Goal: Complete application form: Complete application form

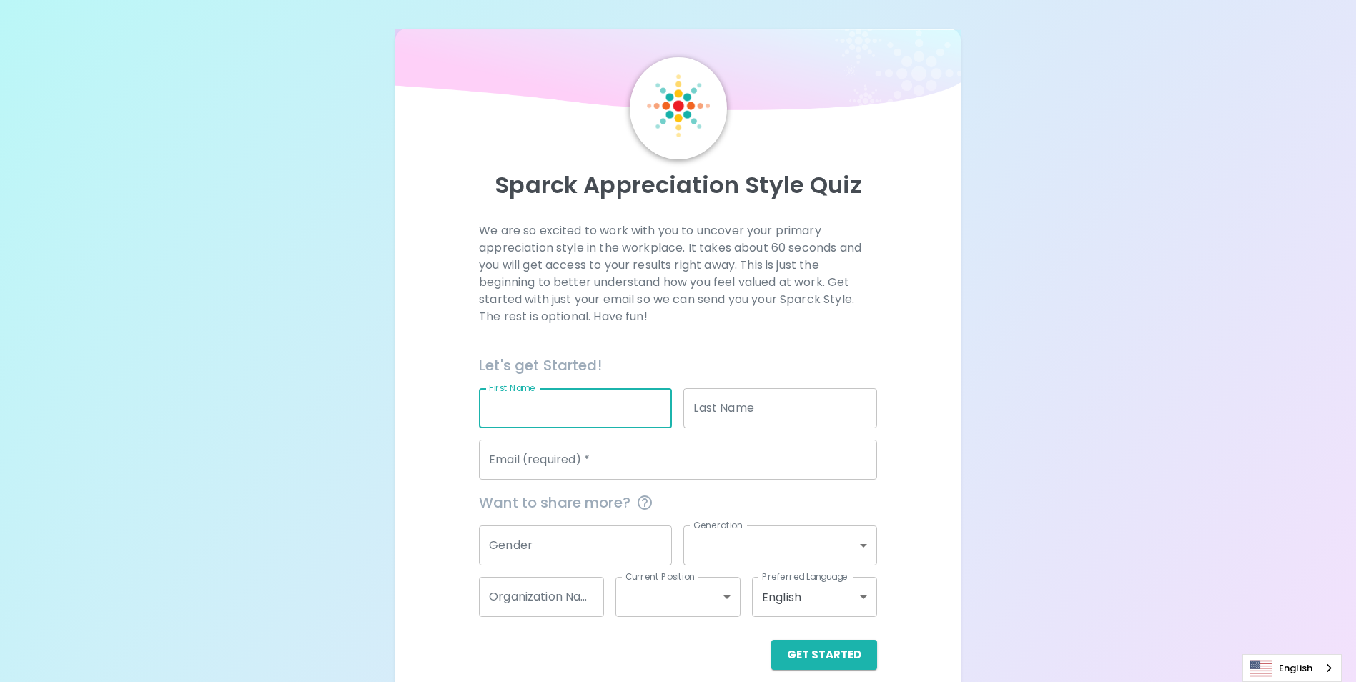
click at [545, 409] on input "First Name" at bounding box center [575, 408] width 193 height 40
type input "Inn"
click at [709, 408] on input "Last Name" at bounding box center [780, 408] width 193 height 40
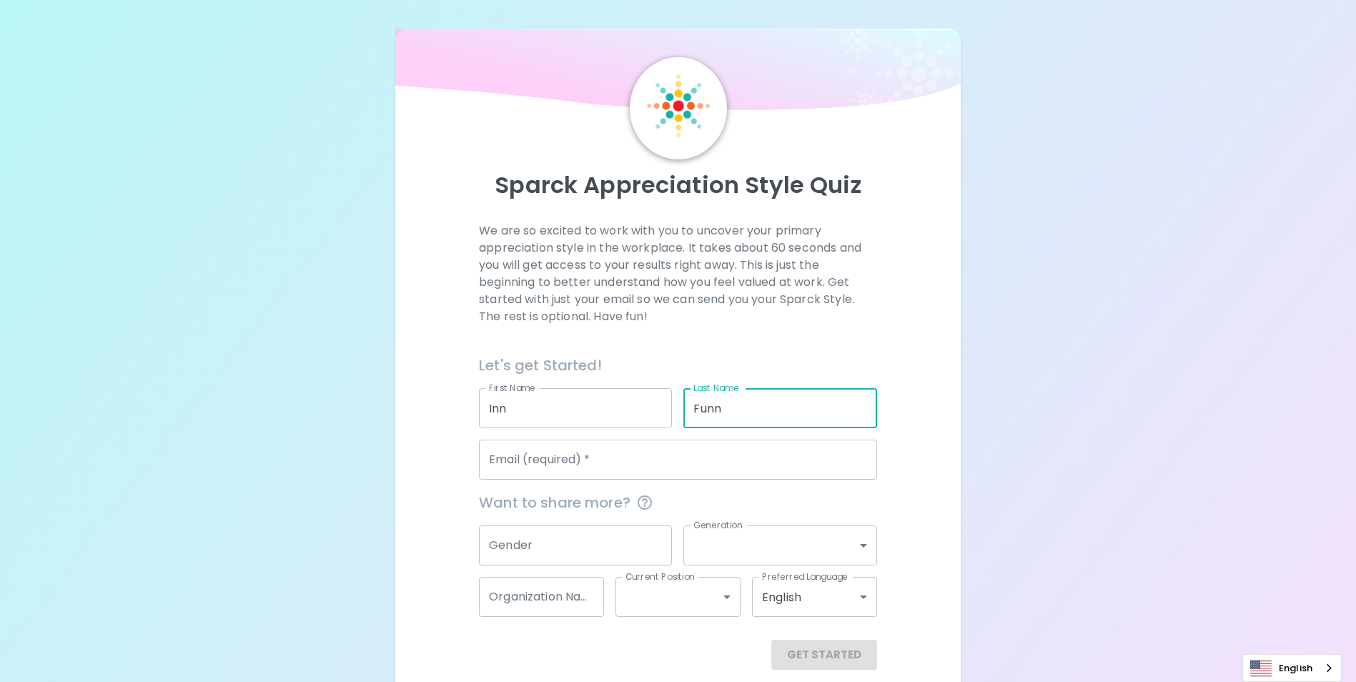
type input "Funn"
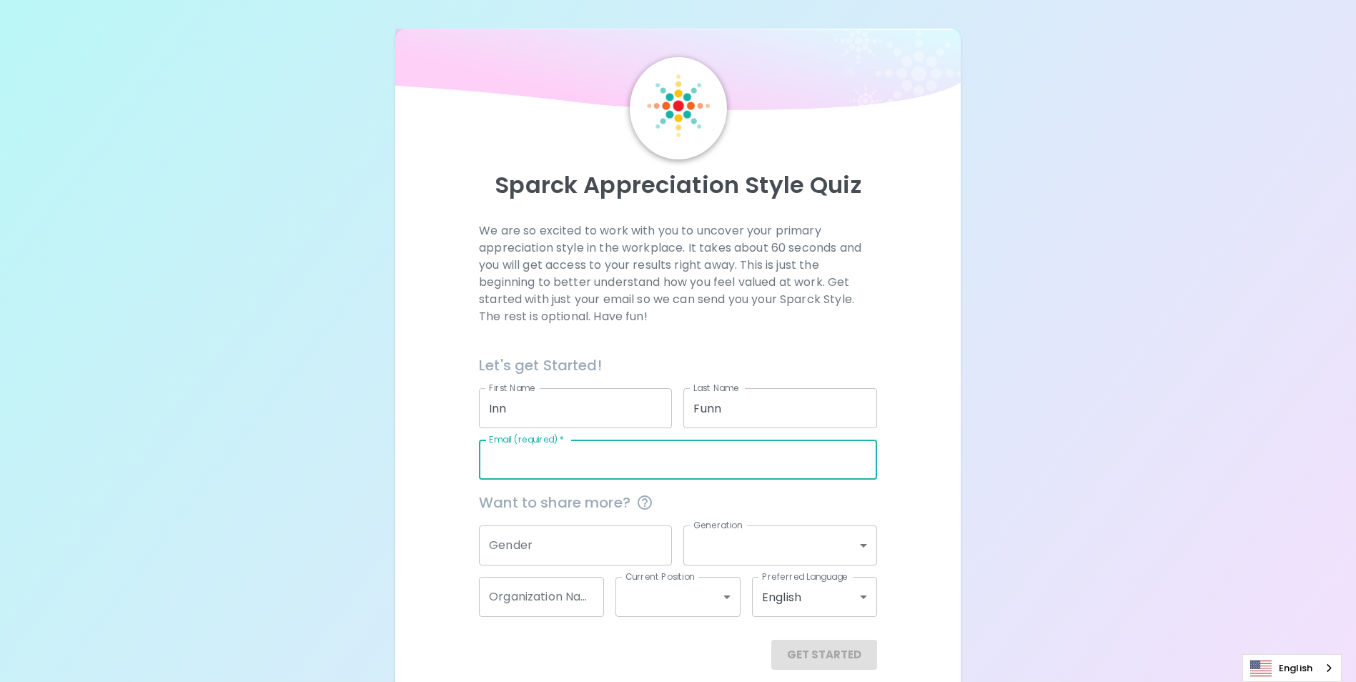
click at [619, 464] on input "Email (required)   *" at bounding box center [678, 460] width 398 height 40
type input "[EMAIL_ADDRESS][DOMAIN_NAME]"
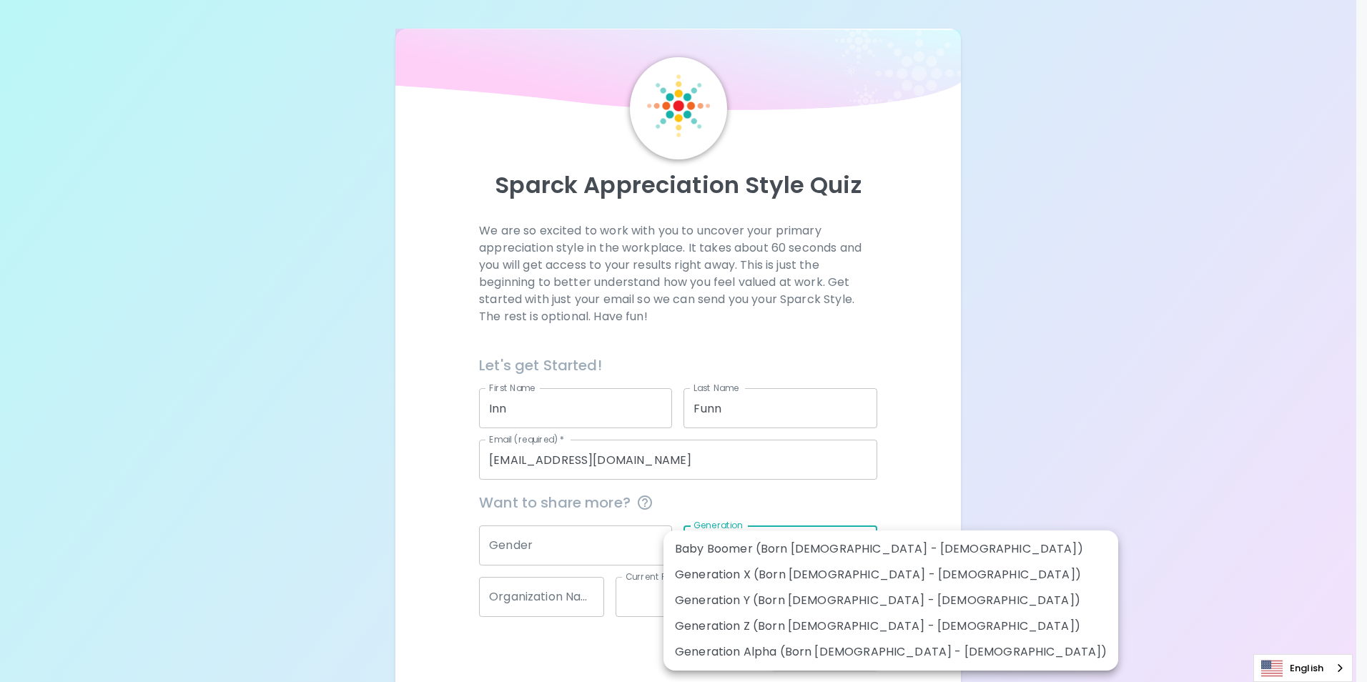
click at [779, 548] on body "Sparck Appreciation Style Quiz We are so excited to work with you to uncover yo…" at bounding box center [683, 349] width 1367 height 699
click at [782, 578] on li "Generation X (Born [DEMOGRAPHIC_DATA] - [DEMOGRAPHIC_DATA])" at bounding box center [890, 575] width 455 height 26
type input "generation_x"
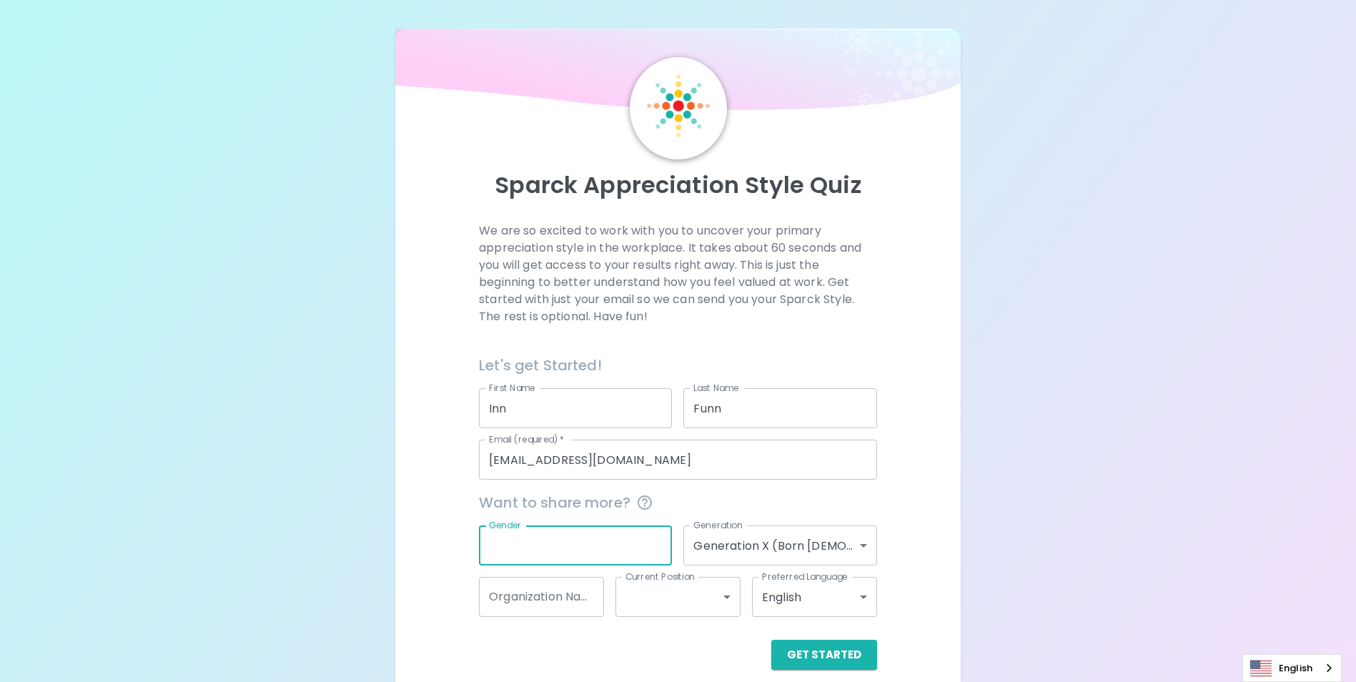
click at [574, 548] on input "Gender" at bounding box center [575, 545] width 193 height 40
type input "[DEMOGRAPHIC_DATA]"
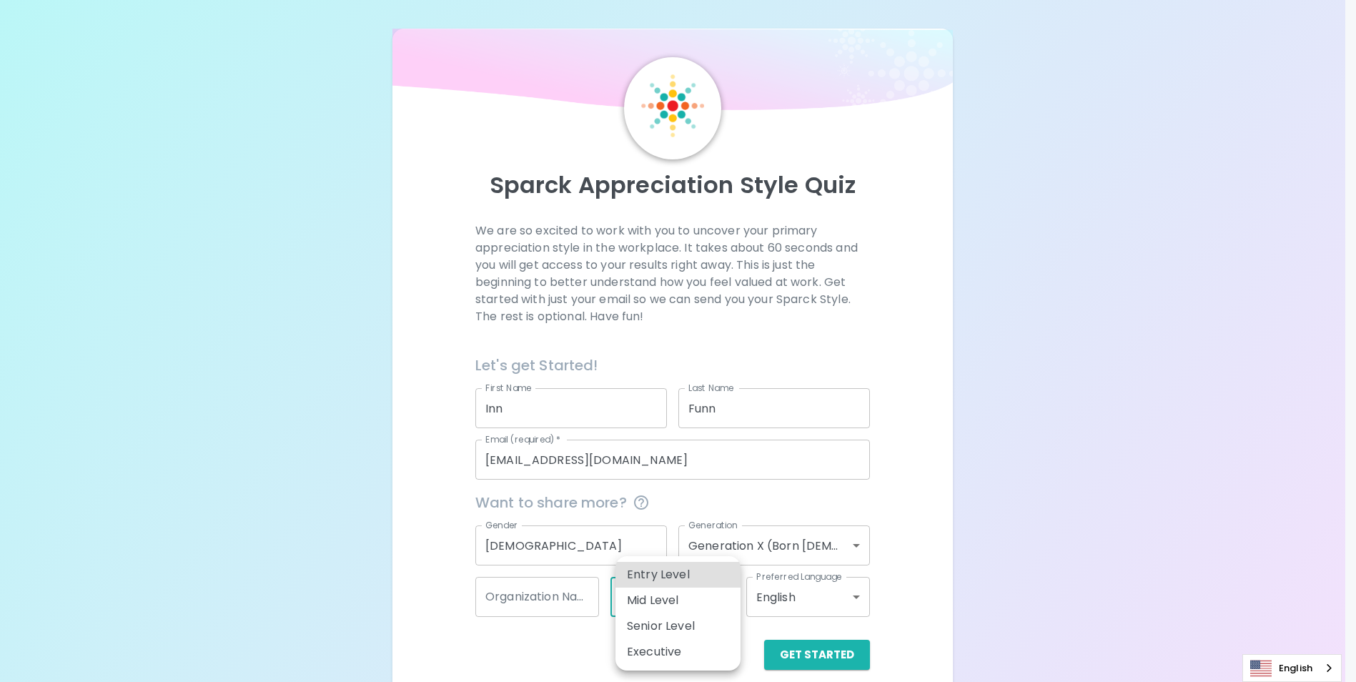
click at [724, 600] on body "Sparck Appreciation Style Quiz We are so excited to work with you to uncover yo…" at bounding box center [678, 349] width 1356 height 699
click at [678, 602] on li "Mid Level" at bounding box center [678, 601] width 125 height 26
type input "mid_level"
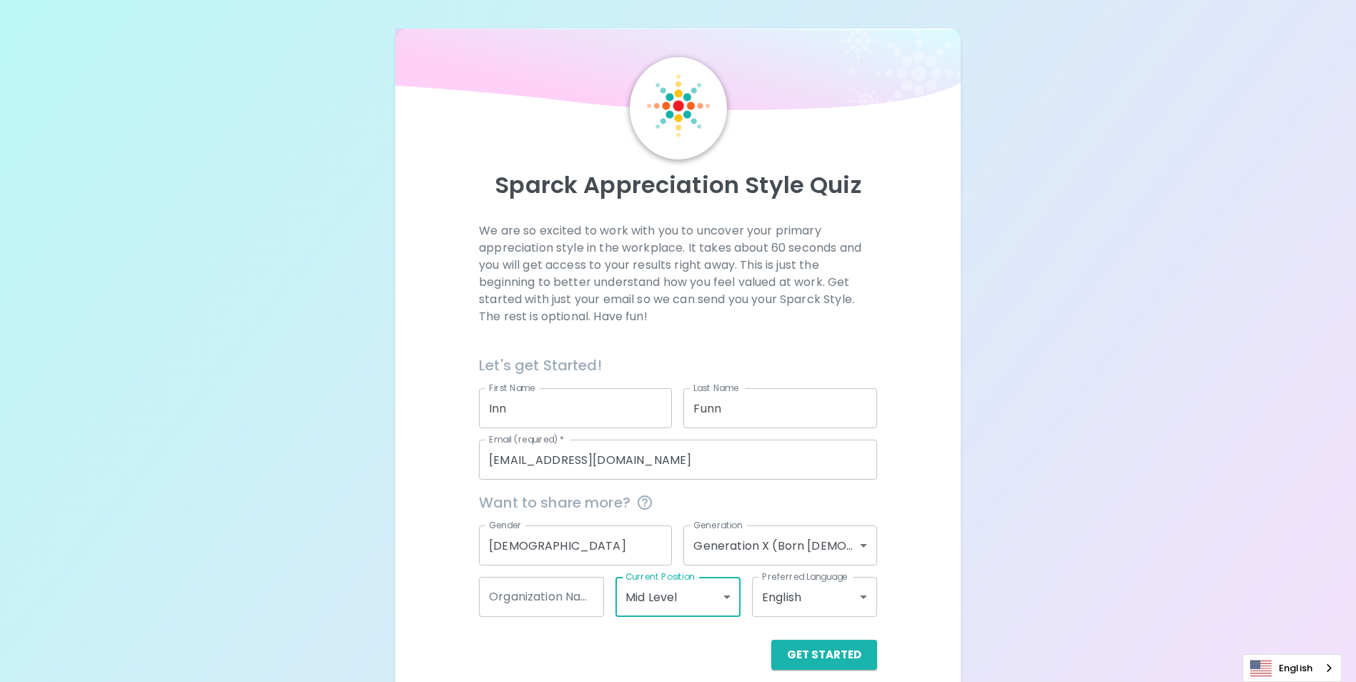
click at [546, 608] on input "Organization Name" at bounding box center [541, 597] width 125 height 40
type input "S"
click at [802, 654] on button "Get Started" at bounding box center [824, 655] width 106 height 30
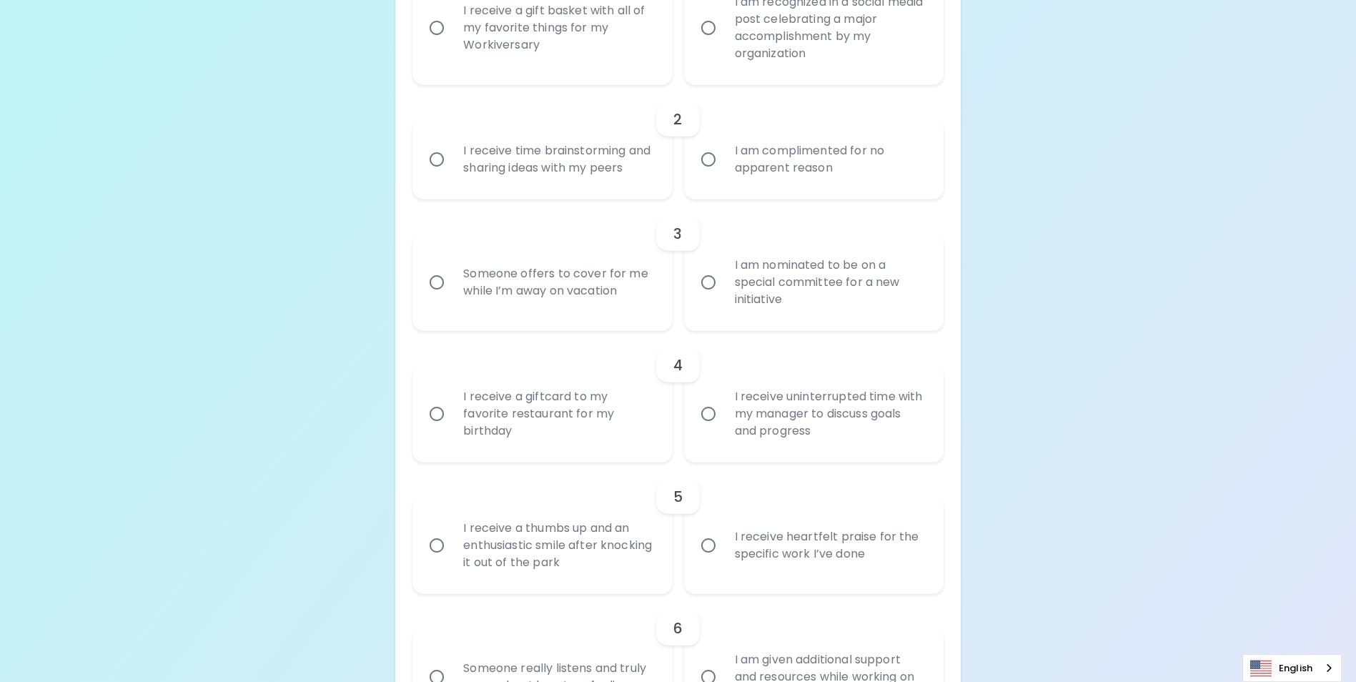
scroll to position [429, 0]
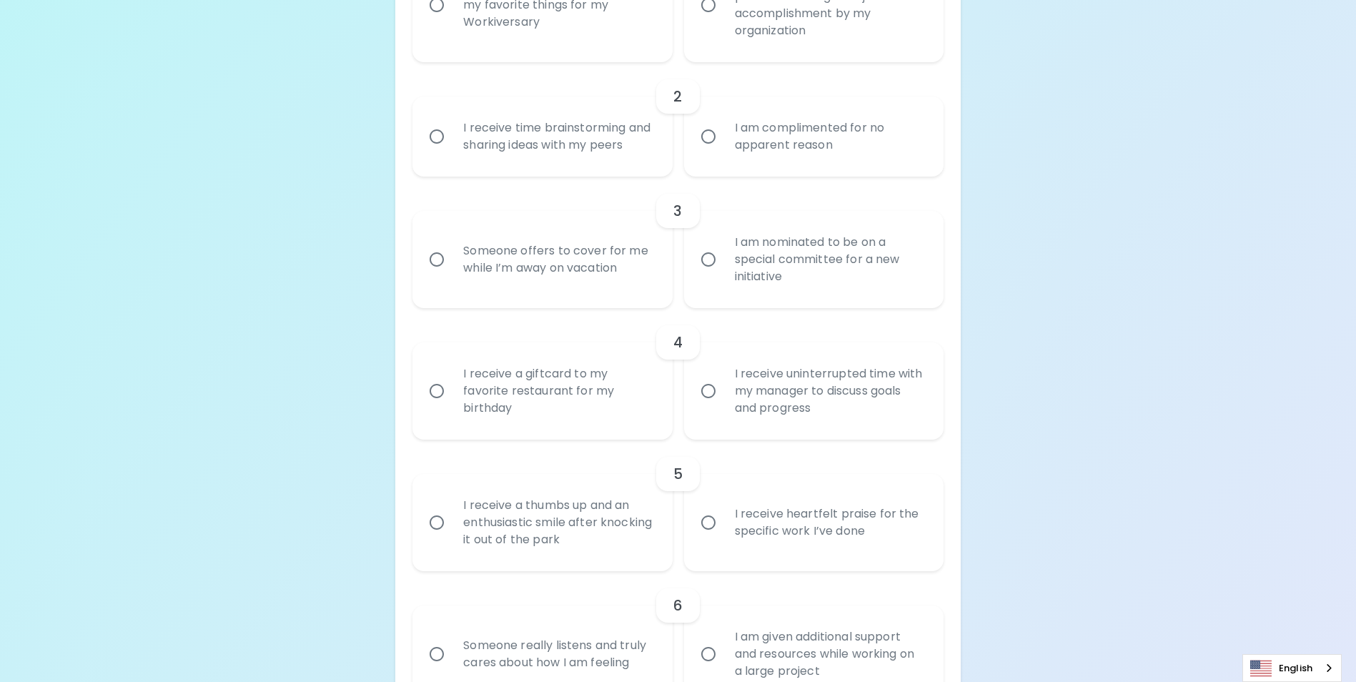
click at [435, 538] on input "I receive a thumbs up and an enthusiastic smile after knocking it out of the pa…" at bounding box center [437, 523] width 30 height 30
radio input "true"
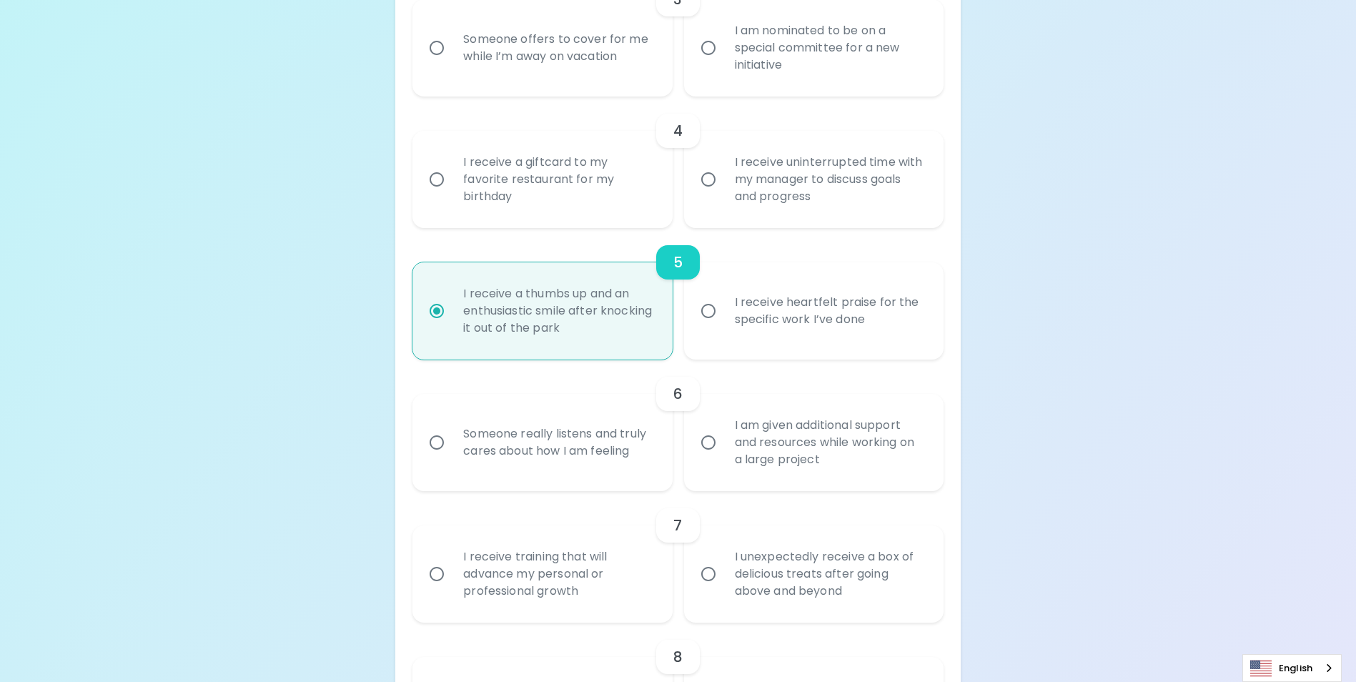
scroll to position [648, 0]
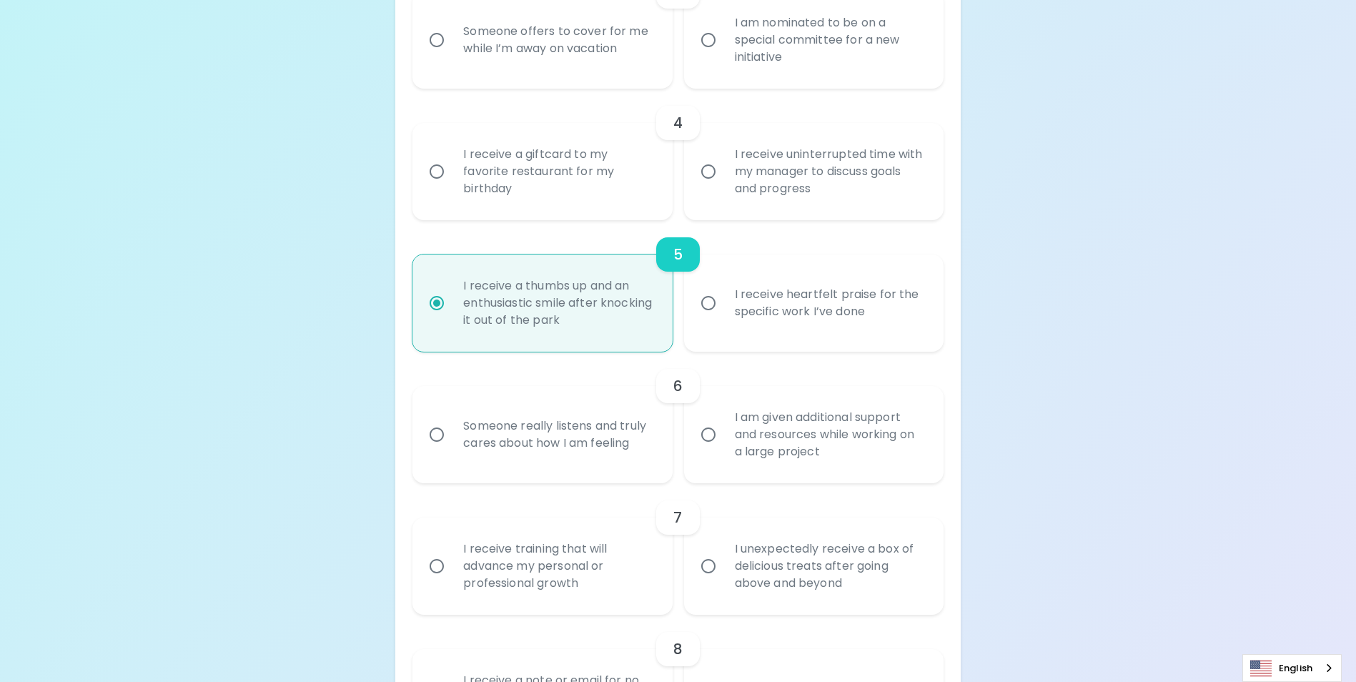
click at [706, 318] on input "I receive heartfelt praise for the specific work I’ve done" at bounding box center [709, 303] width 30 height 30
radio input "true"
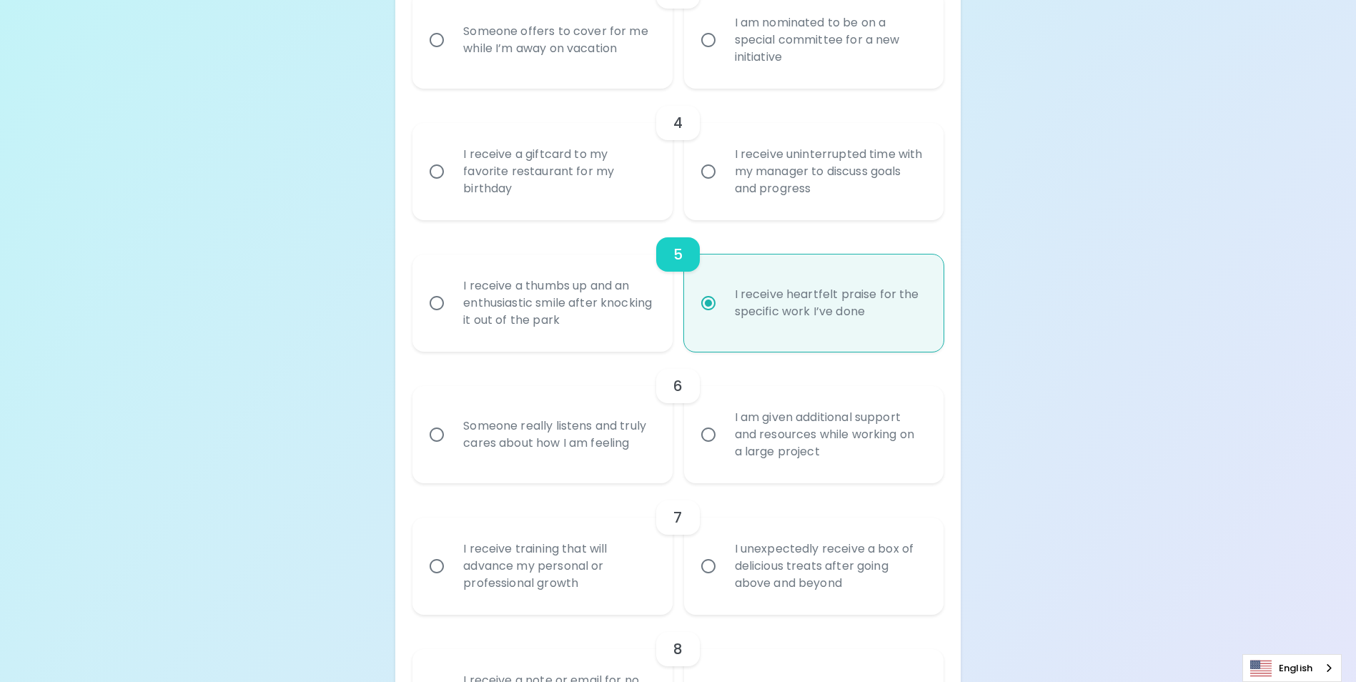
click at [438, 318] on input "I receive a thumbs up and an enthusiastic smile after knocking it out of the pa…" at bounding box center [437, 303] width 30 height 30
radio input "true"
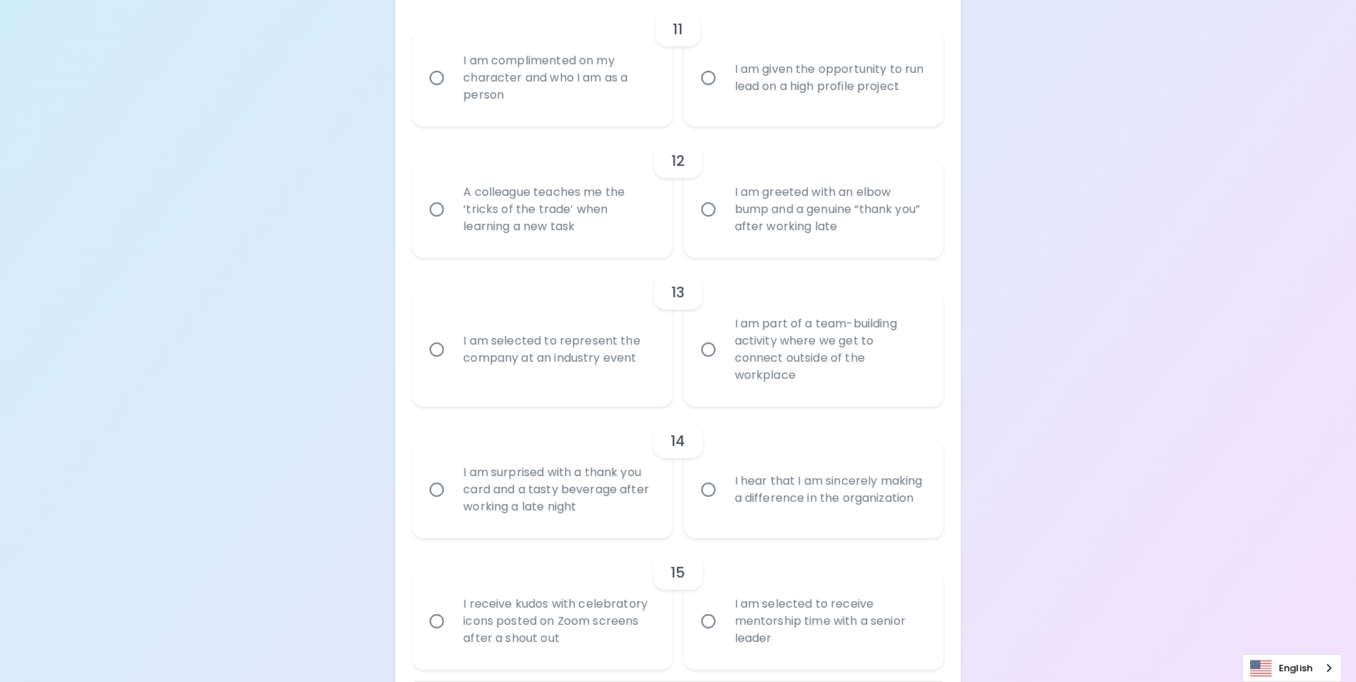
scroll to position [1721, 0]
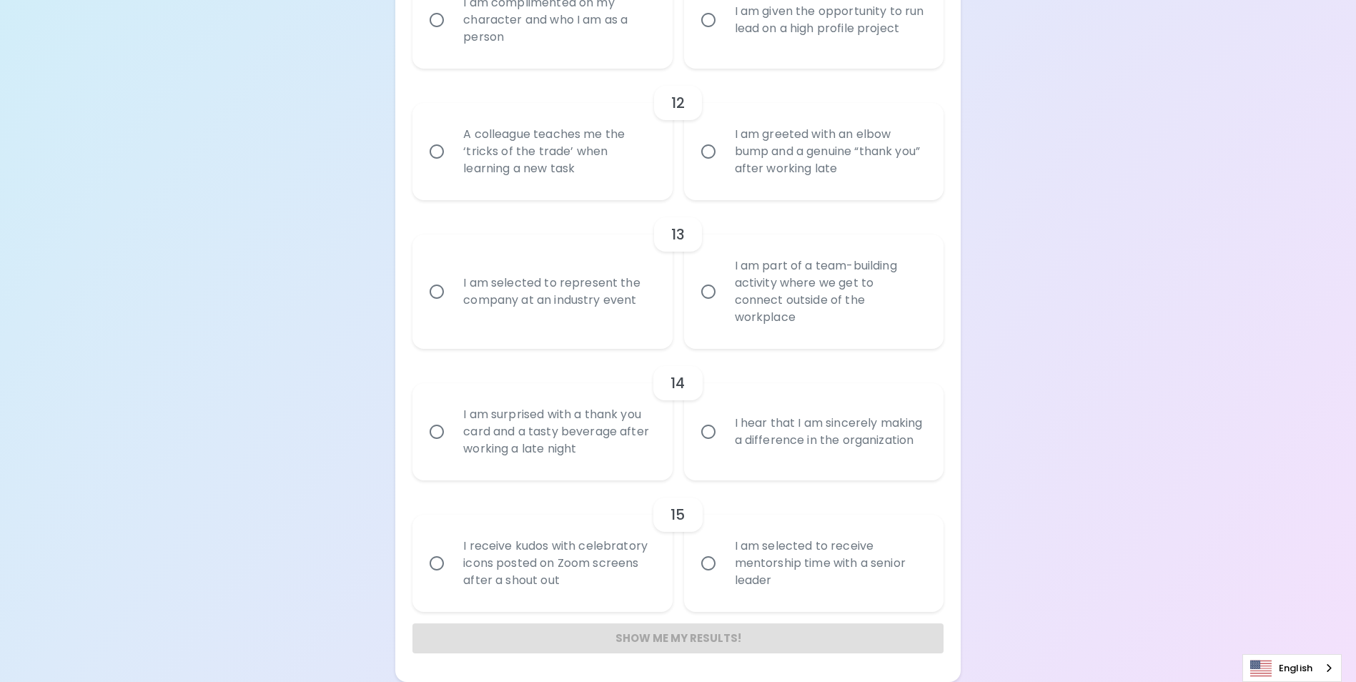
click at [655, 640] on div "Show me my results!" at bounding box center [678, 638] width 530 height 30
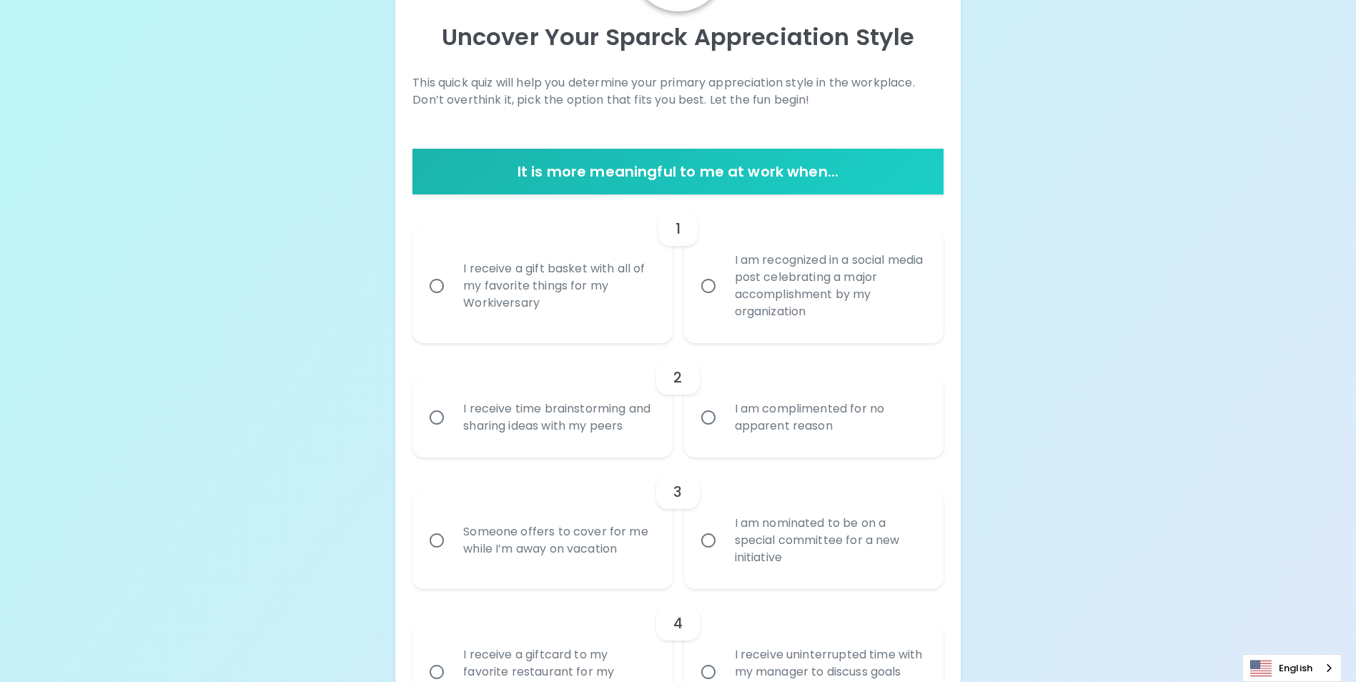
scroll to position [0, 0]
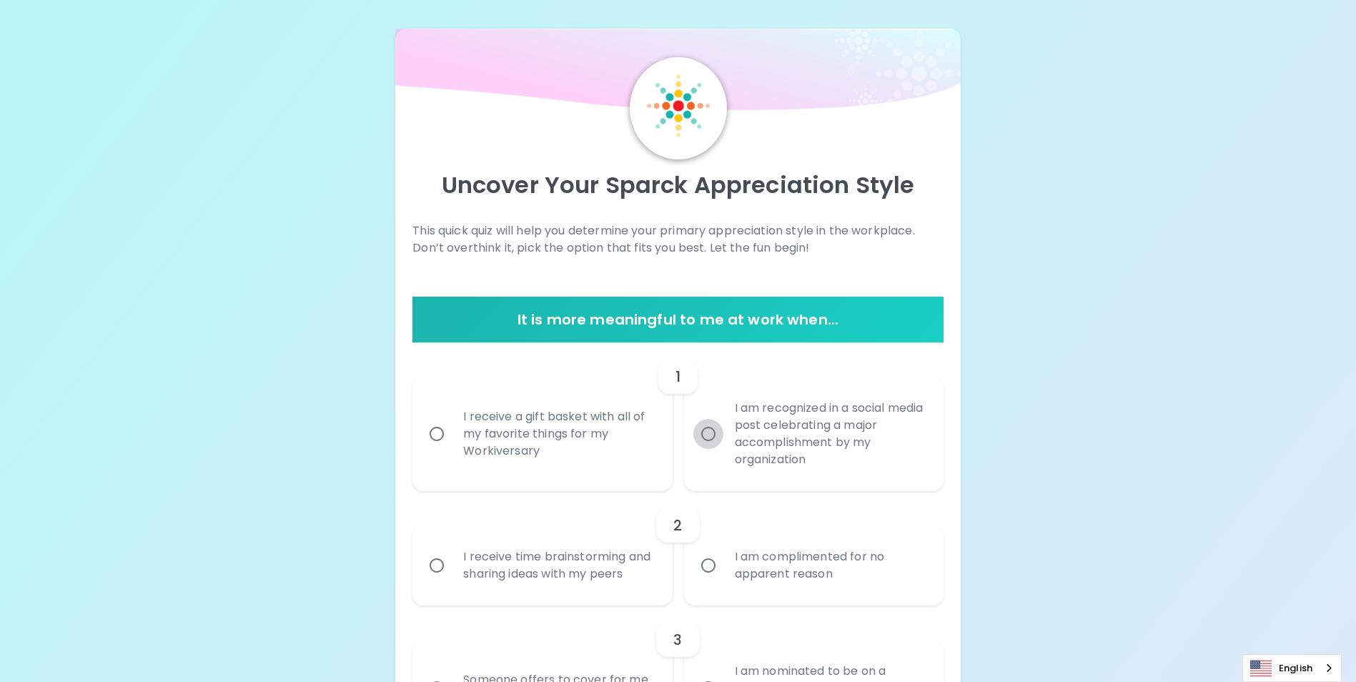
click at [709, 435] on input "I am recognized in a social media post celebrating a major accomplishment by my…" at bounding box center [709, 434] width 30 height 30
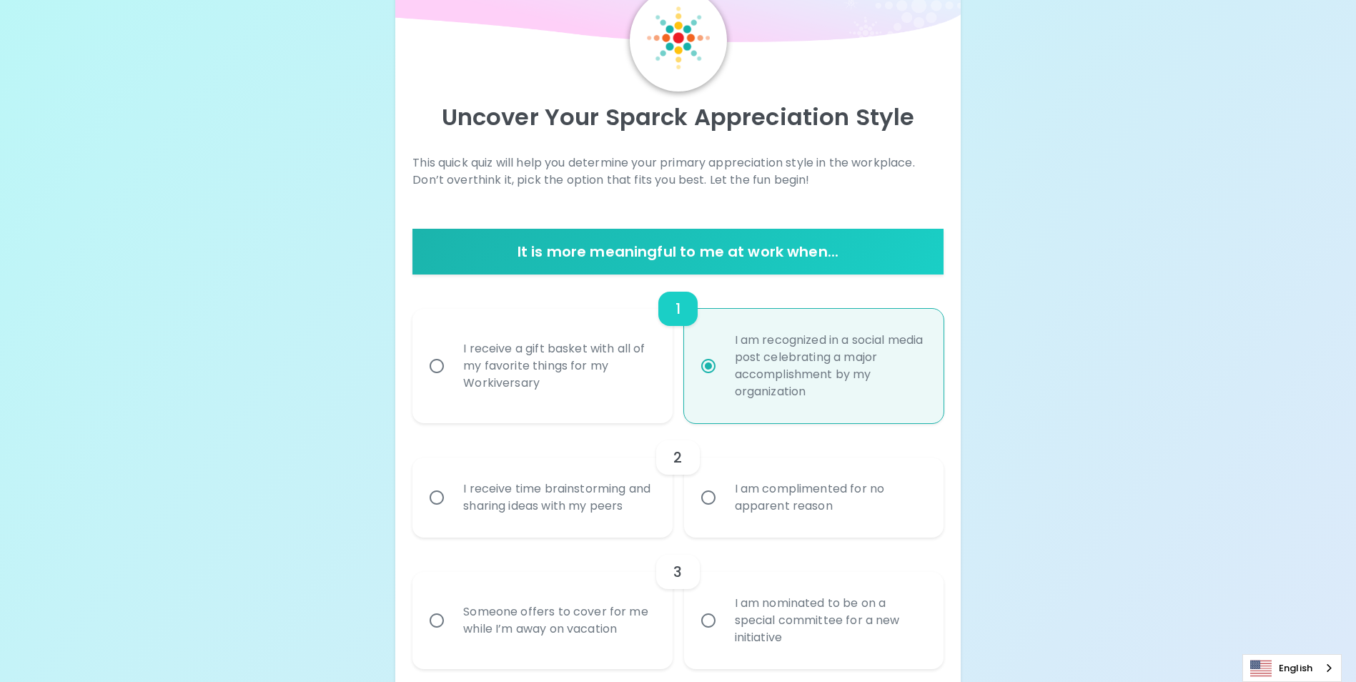
scroll to position [114, 0]
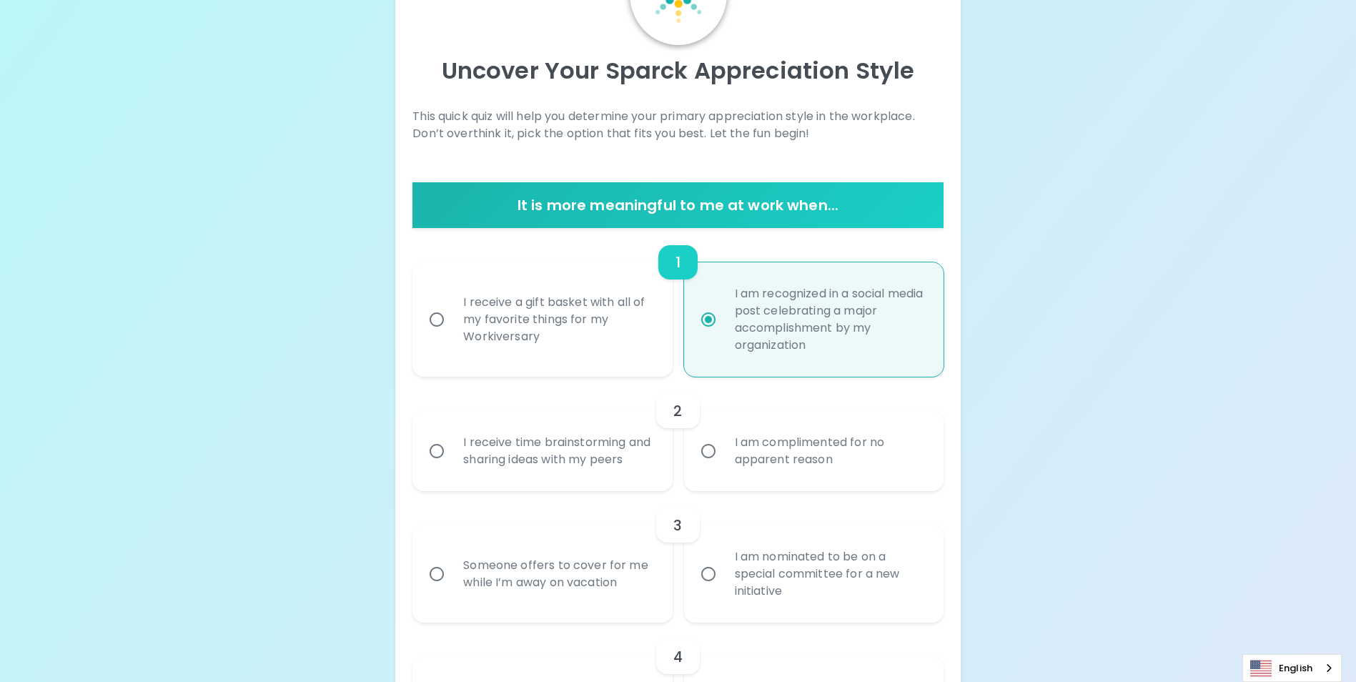
radio input "true"
click at [438, 460] on input "I receive time brainstorming and sharing ideas with my peers" at bounding box center [437, 451] width 30 height 30
radio input "false"
radio input "true"
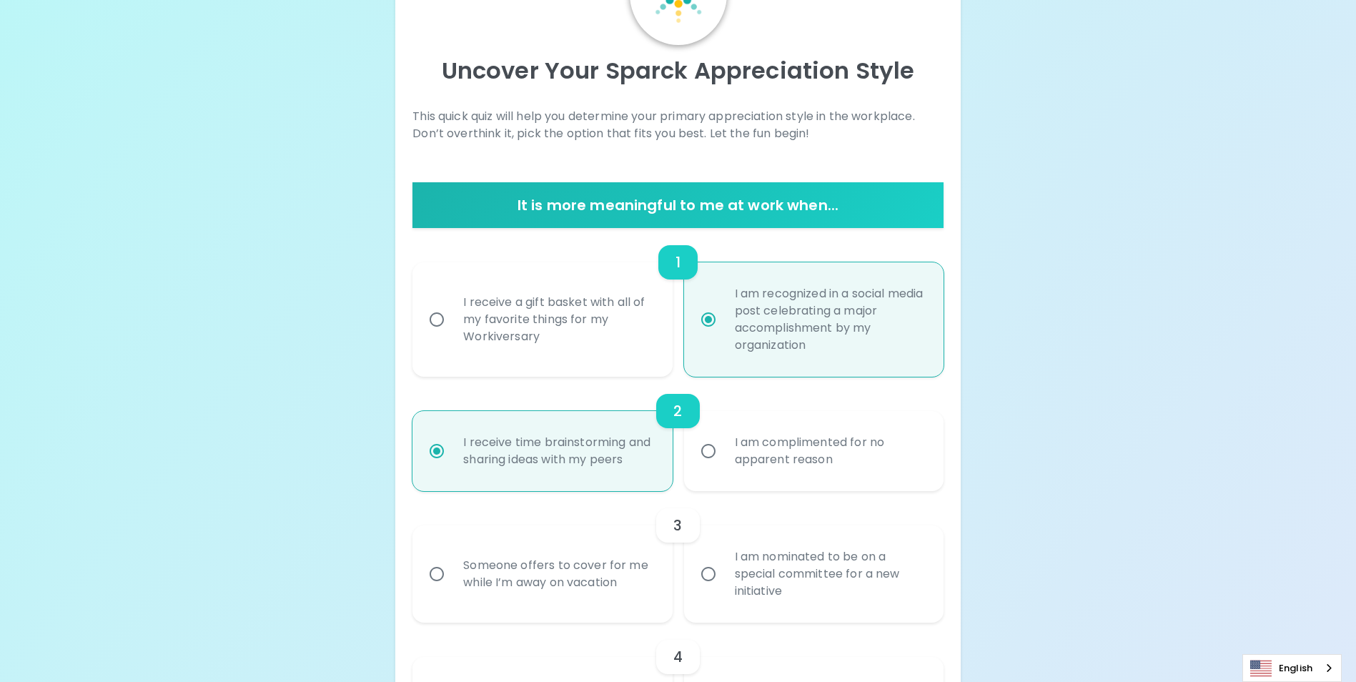
scroll to position [229, 0]
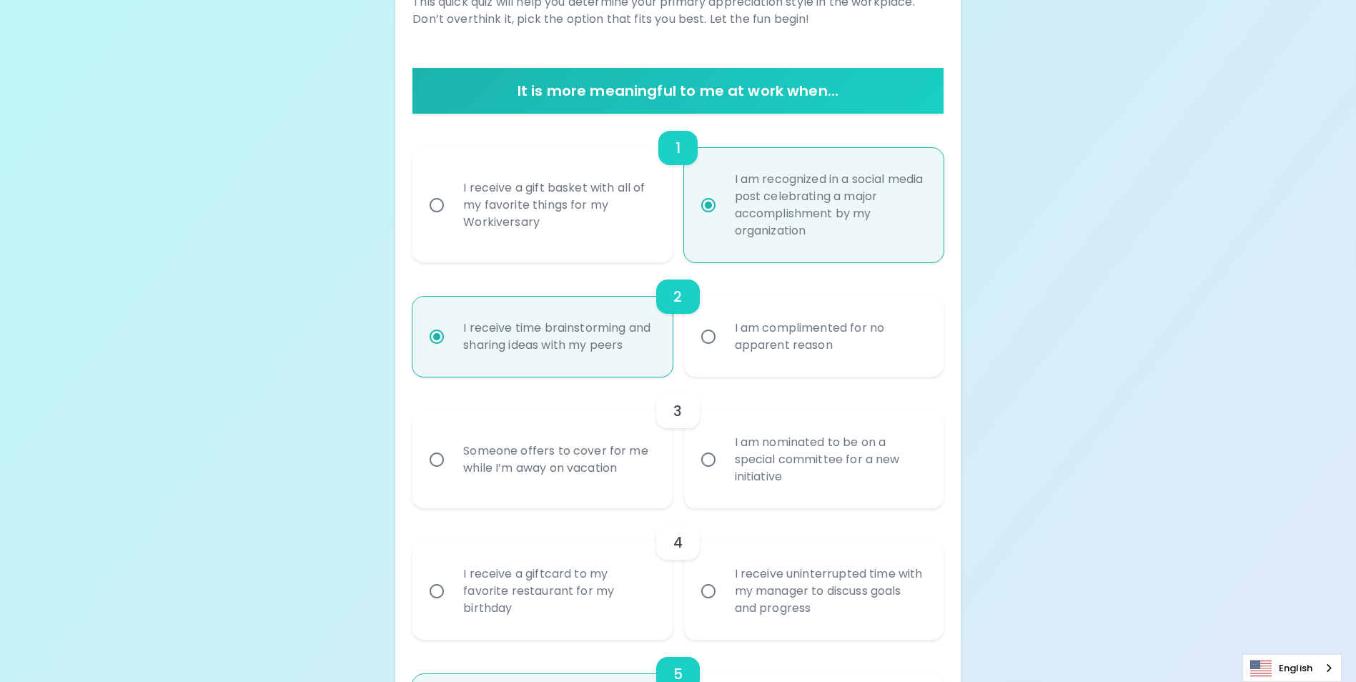
radio input "true"
click at [435, 475] on input "Someone offers to cover for me while I’m away on vacation" at bounding box center [437, 460] width 30 height 30
radio input "false"
radio input "true"
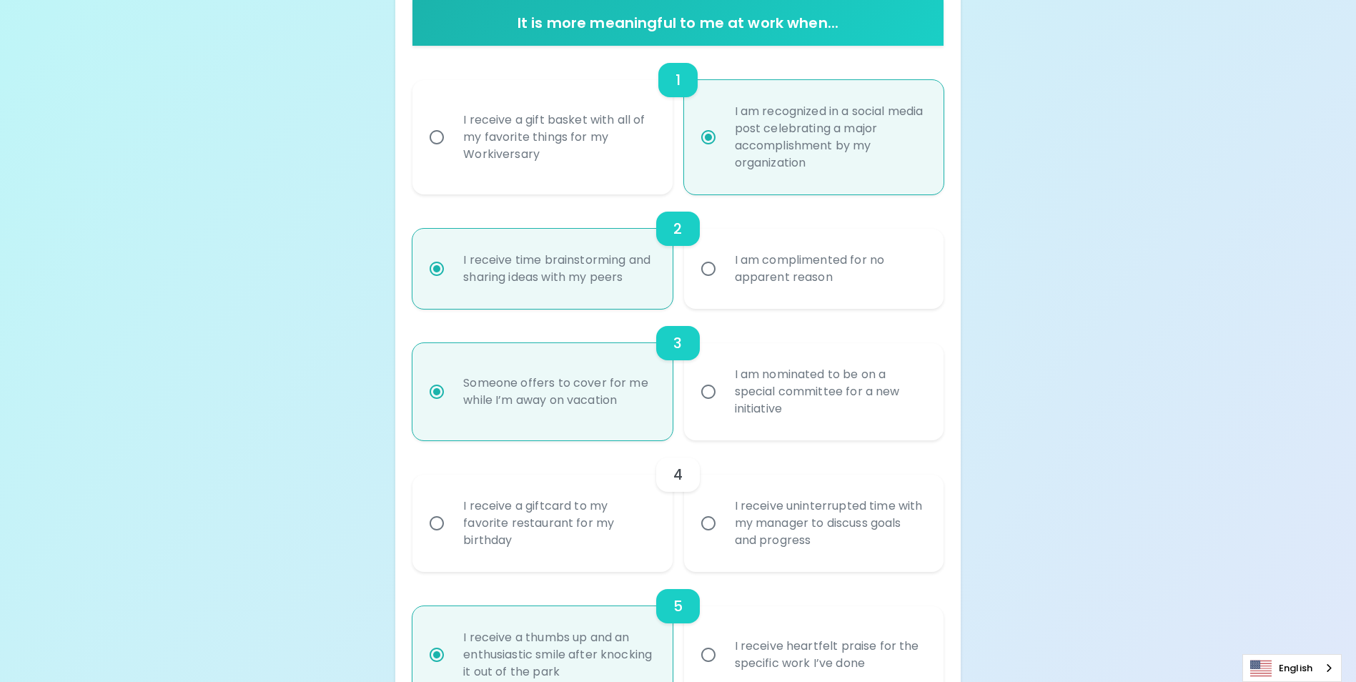
scroll to position [343, 0]
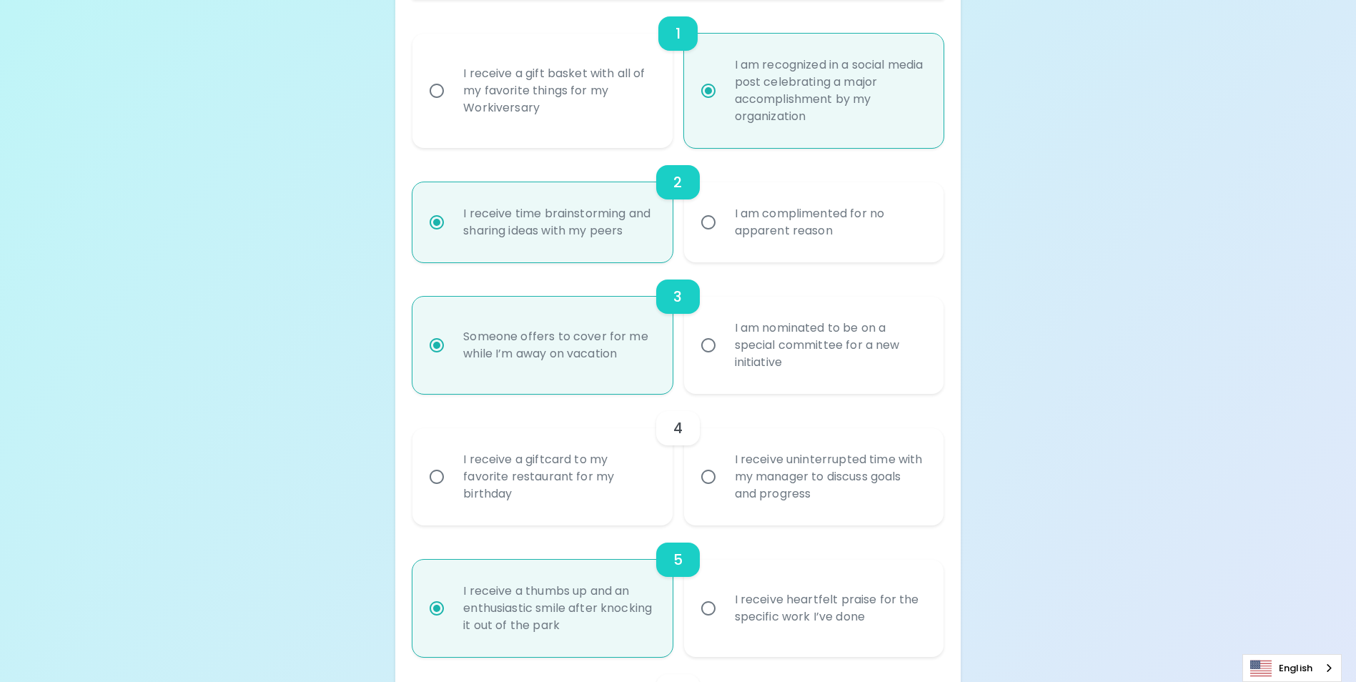
radio input "true"
click at [713, 492] on input "I receive uninterrupted time with my manager to discuss goals and progress" at bounding box center [709, 477] width 30 height 30
radio input "false"
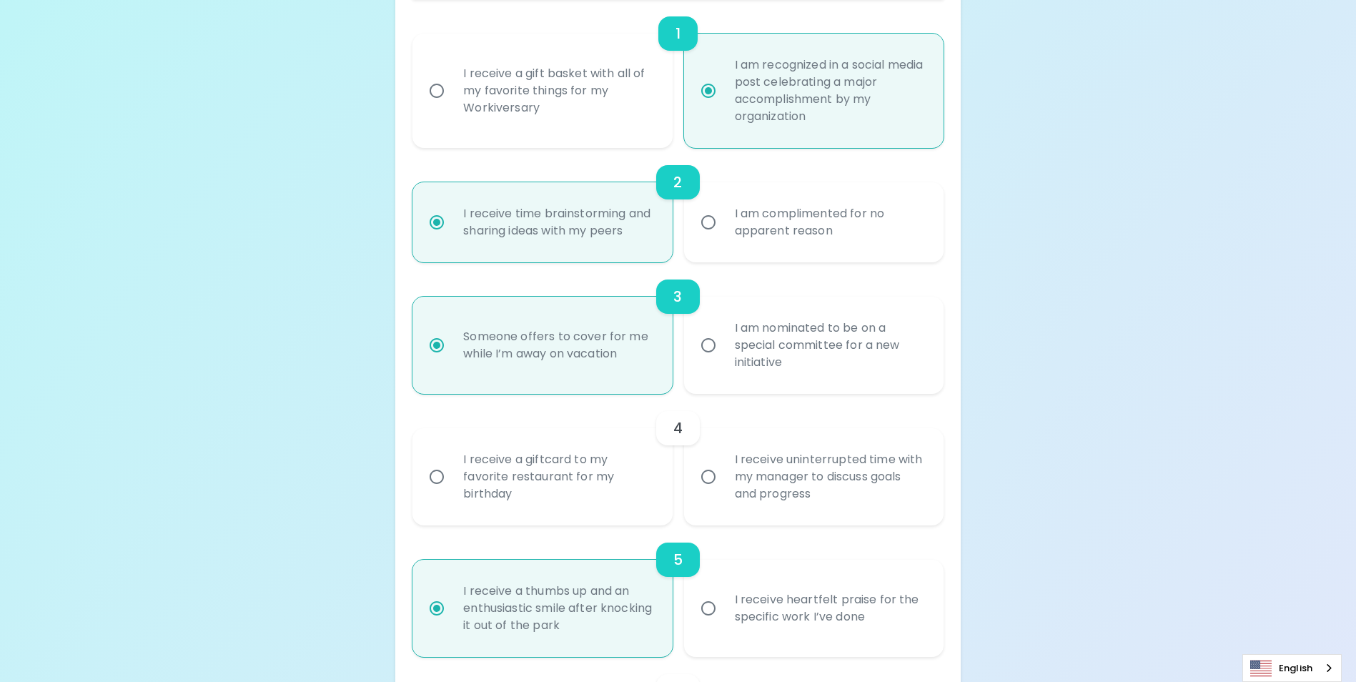
radio input "true"
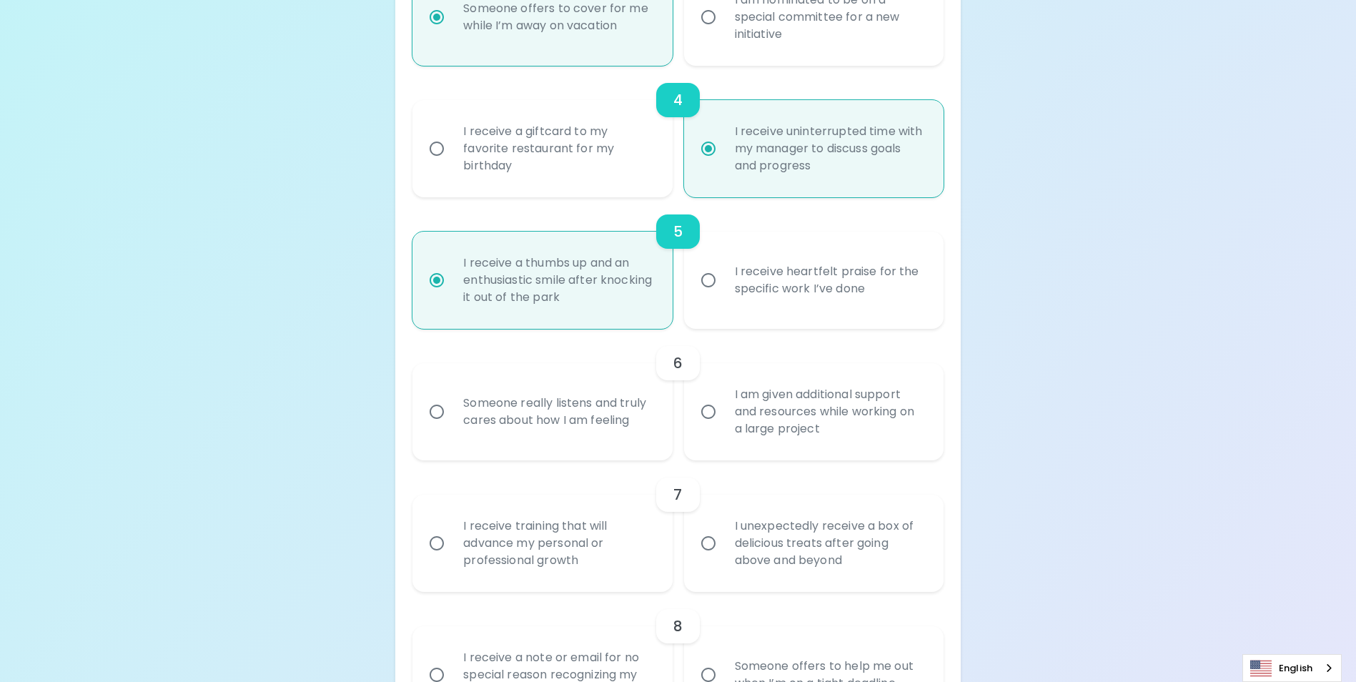
scroll to position [672, 0]
radio input "true"
click at [707, 426] on input "I am given additional support and resources while working on a large project" at bounding box center [709, 411] width 30 height 30
radio input "false"
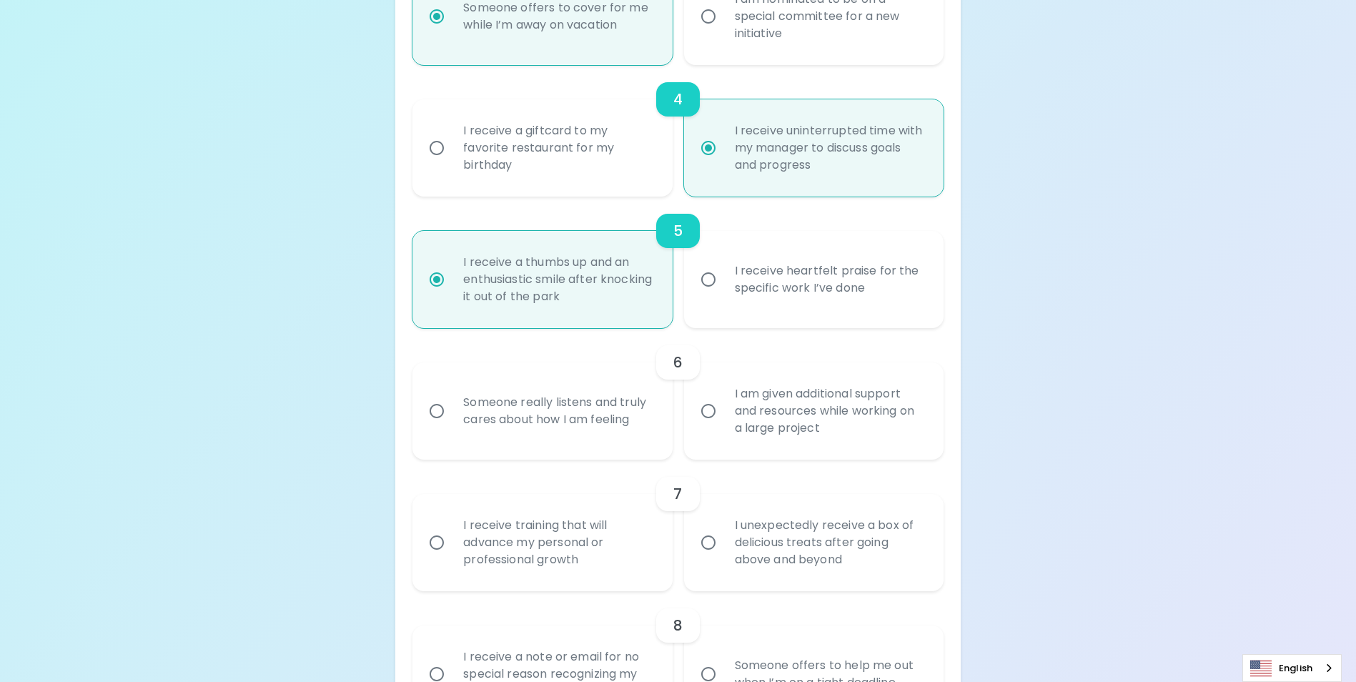
radio input "false"
radio input "true"
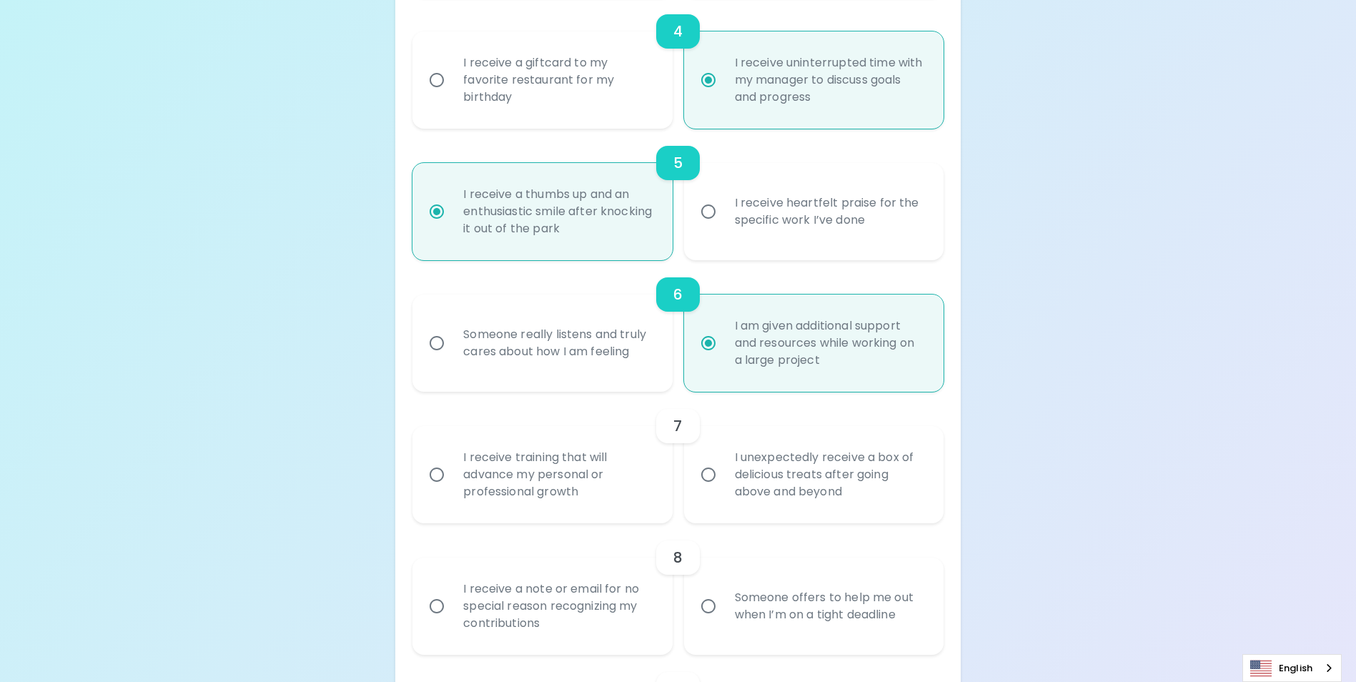
scroll to position [786, 0]
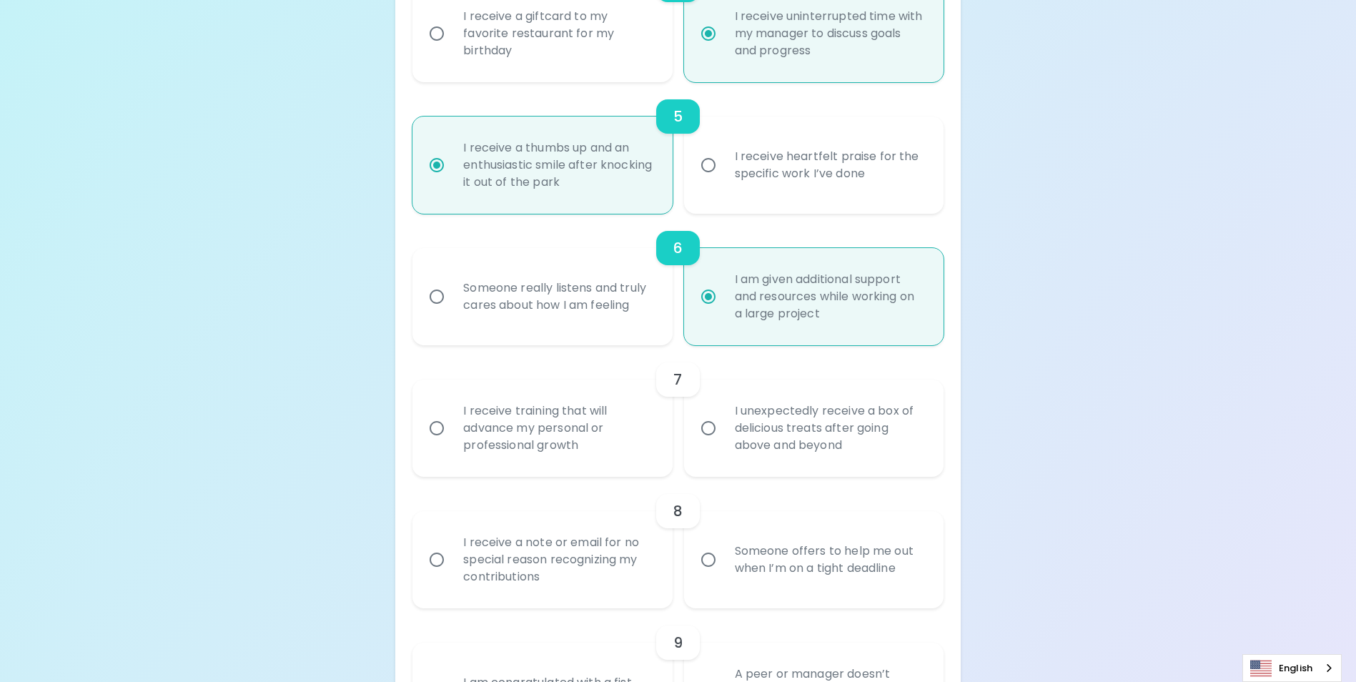
radio input "true"
click at [710, 443] on input "I unexpectedly receive a box of delicious treats after going above and beyond" at bounding box center [709, 428] width 30 height 30
radio input "false"
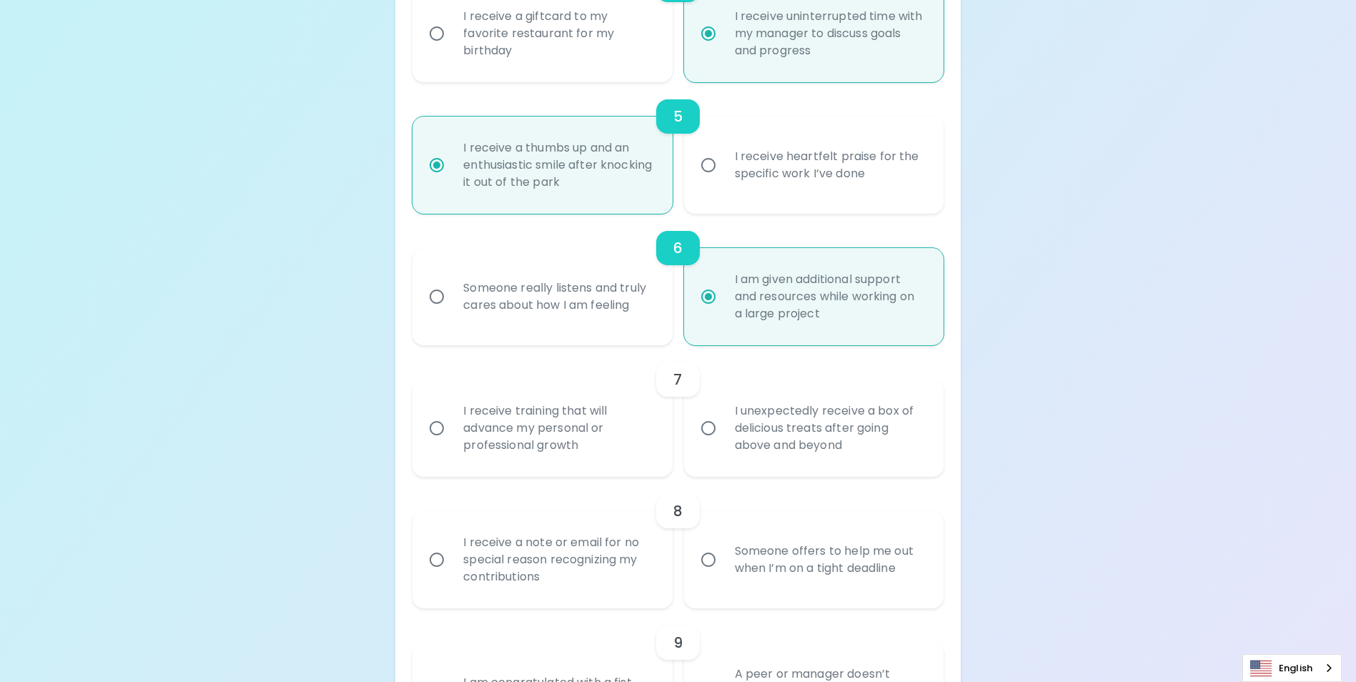
radio input "false"
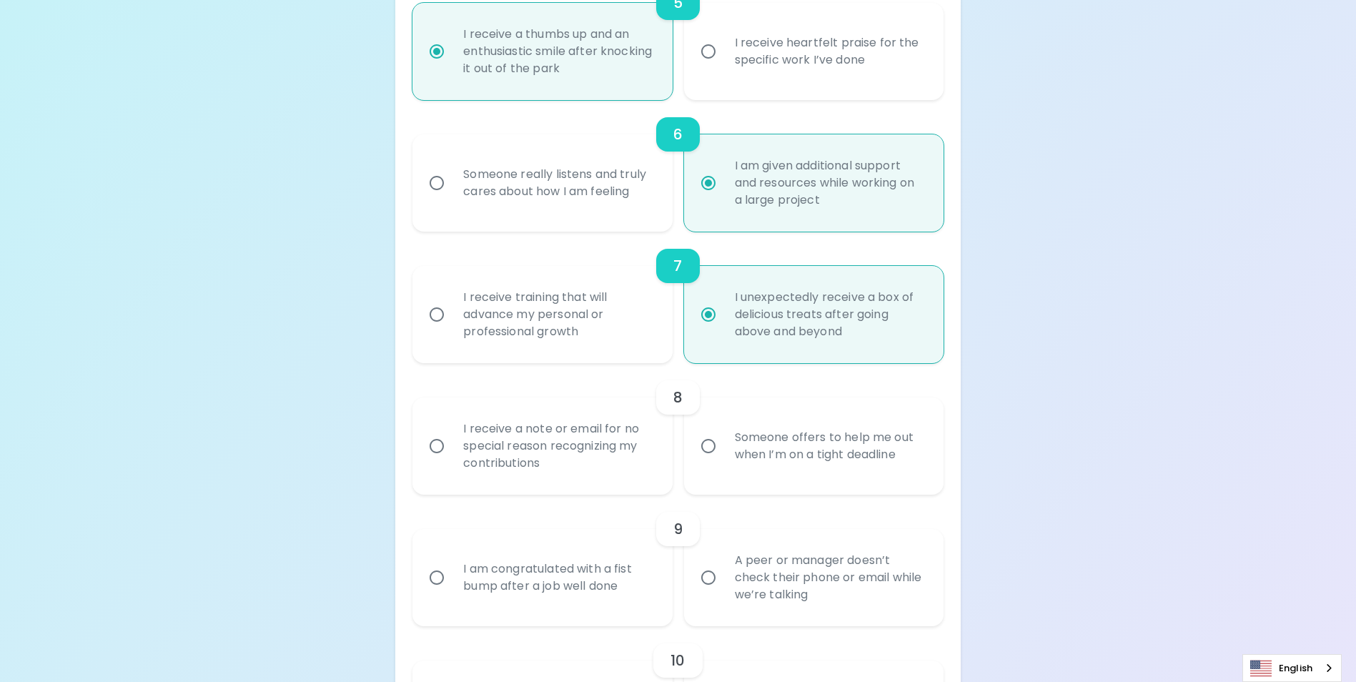
scroll to position [901, 0]
radio input "true"
click at [710, 460] on input "Someone offers to help me out when I’m on a tight deadline" at bounding box center [709, 445] width 30 height 30
radio input "false"
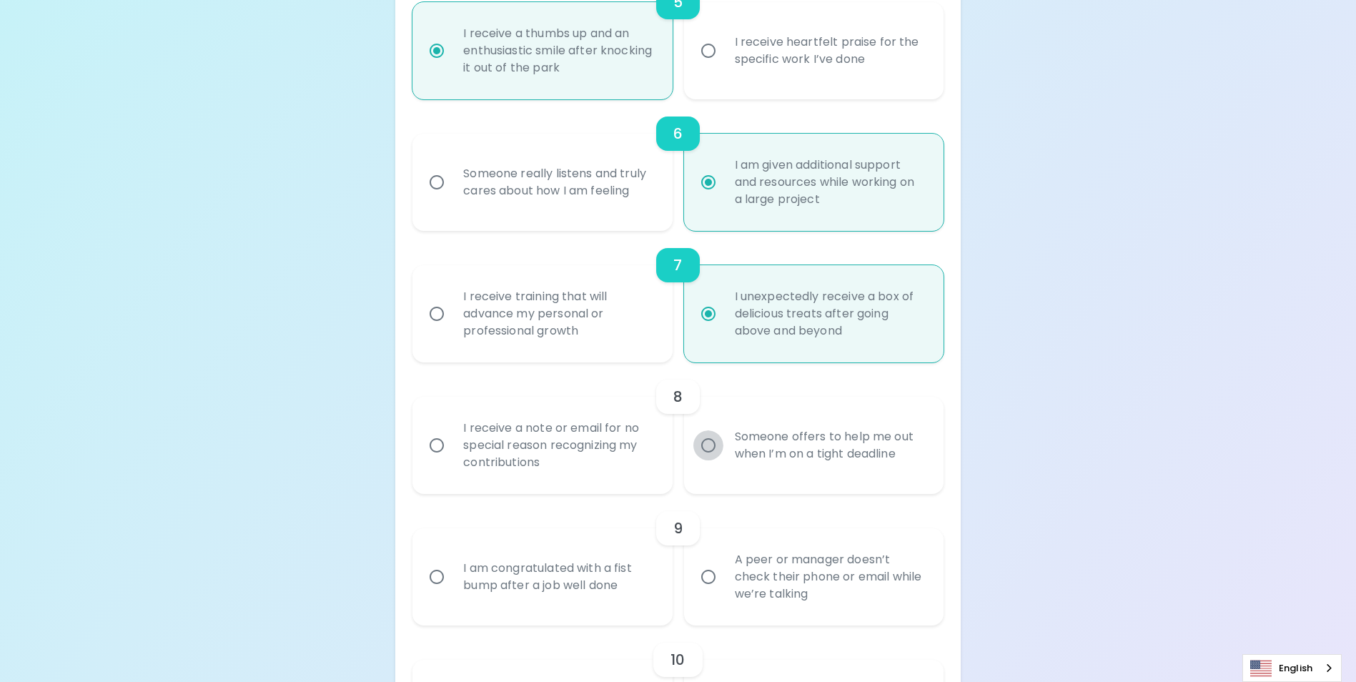
radio input "false"
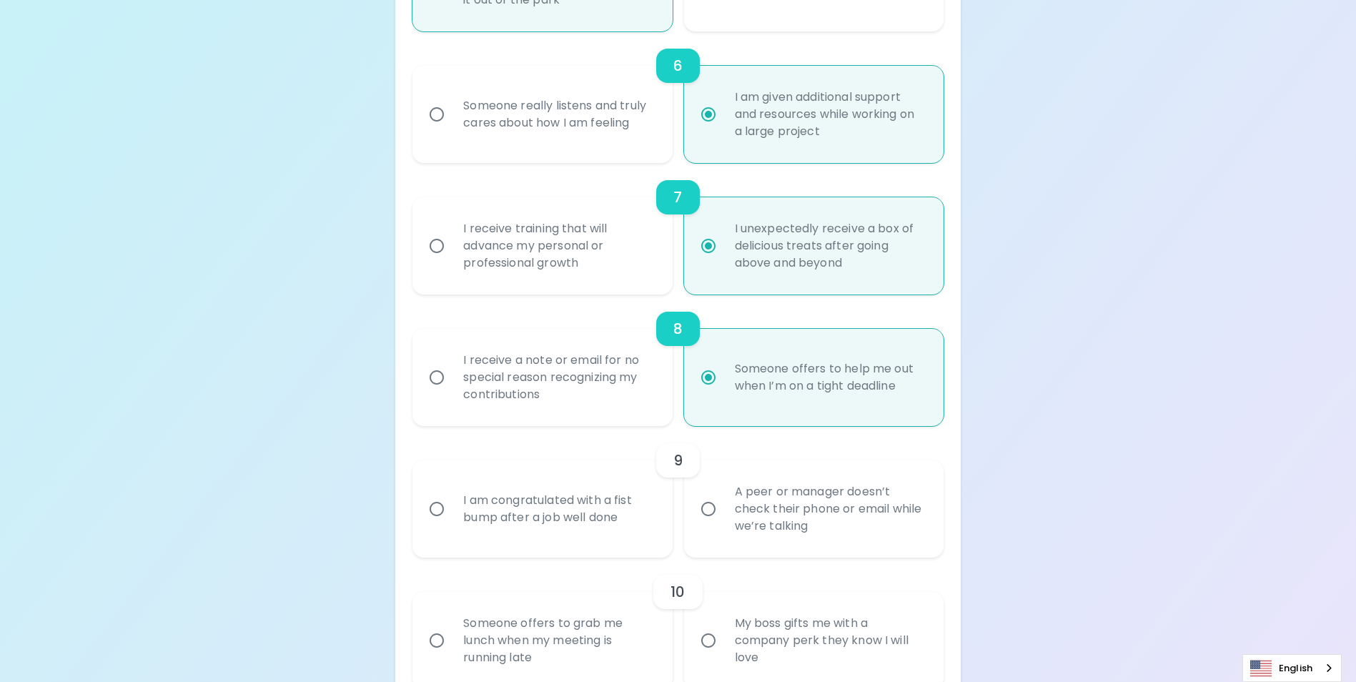
scroll to position [1015, 0]
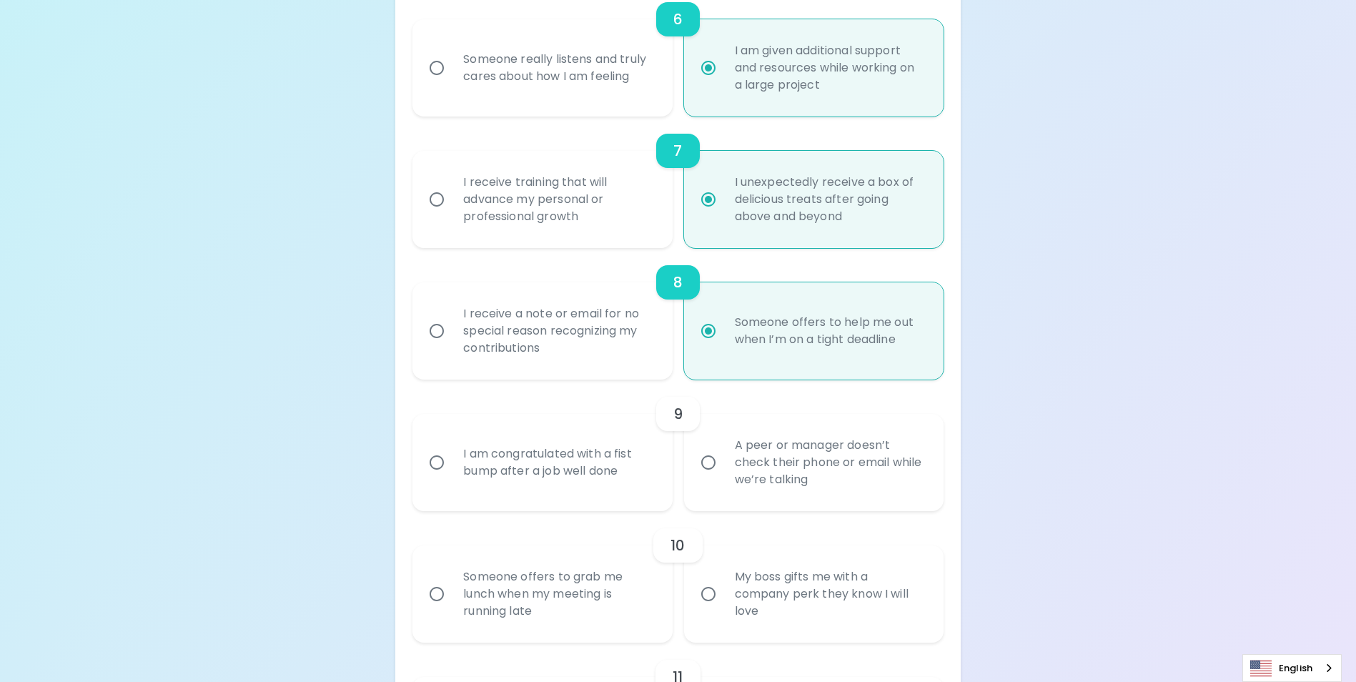
radio input "true"
click at [709, 478] on input "A peer or manager doesn’t check their phone or email while we’re talking" at bounding box center [709, 463] width 30 height 30
radio input "false"
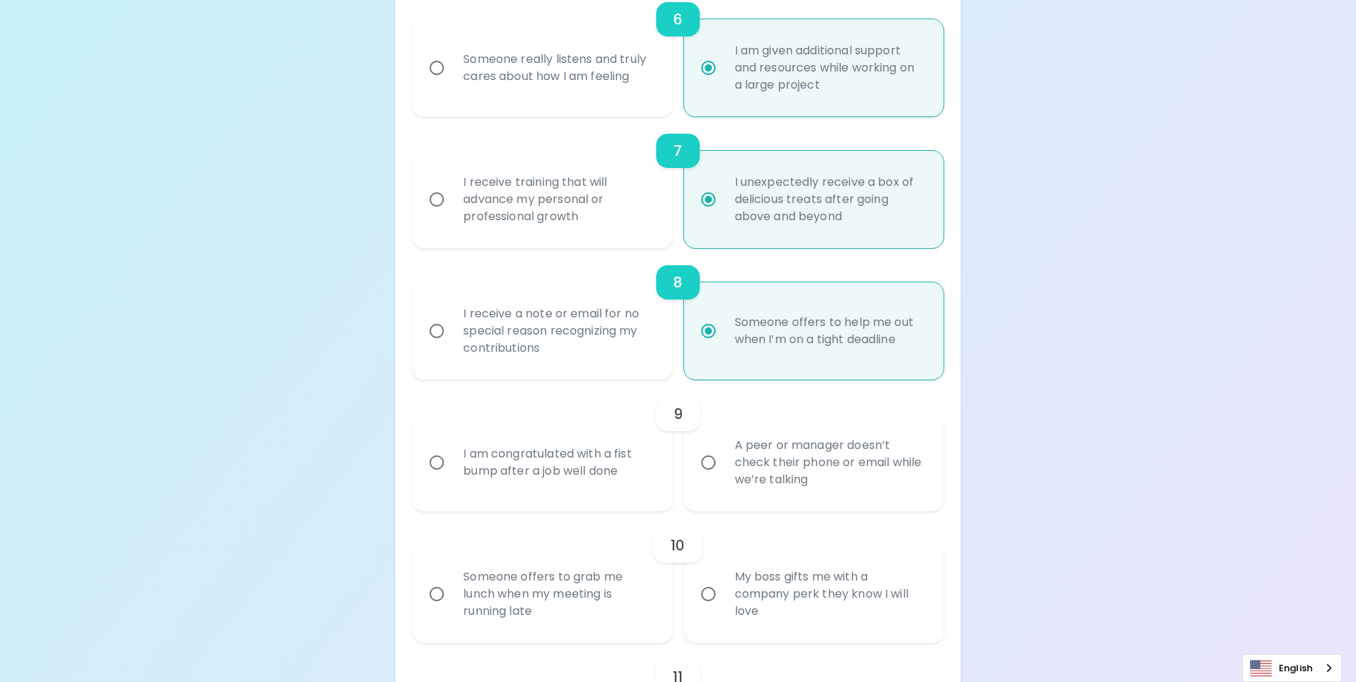
radio input "false"
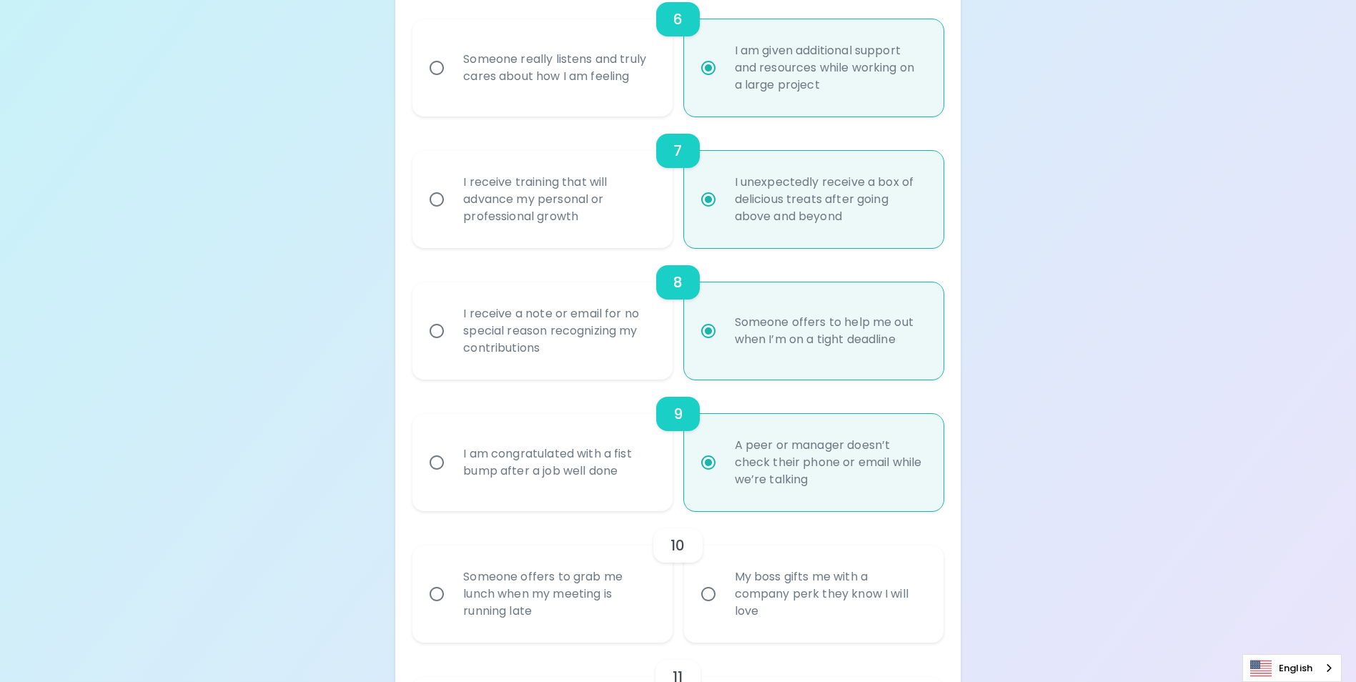
scroll to position [1130, 0]
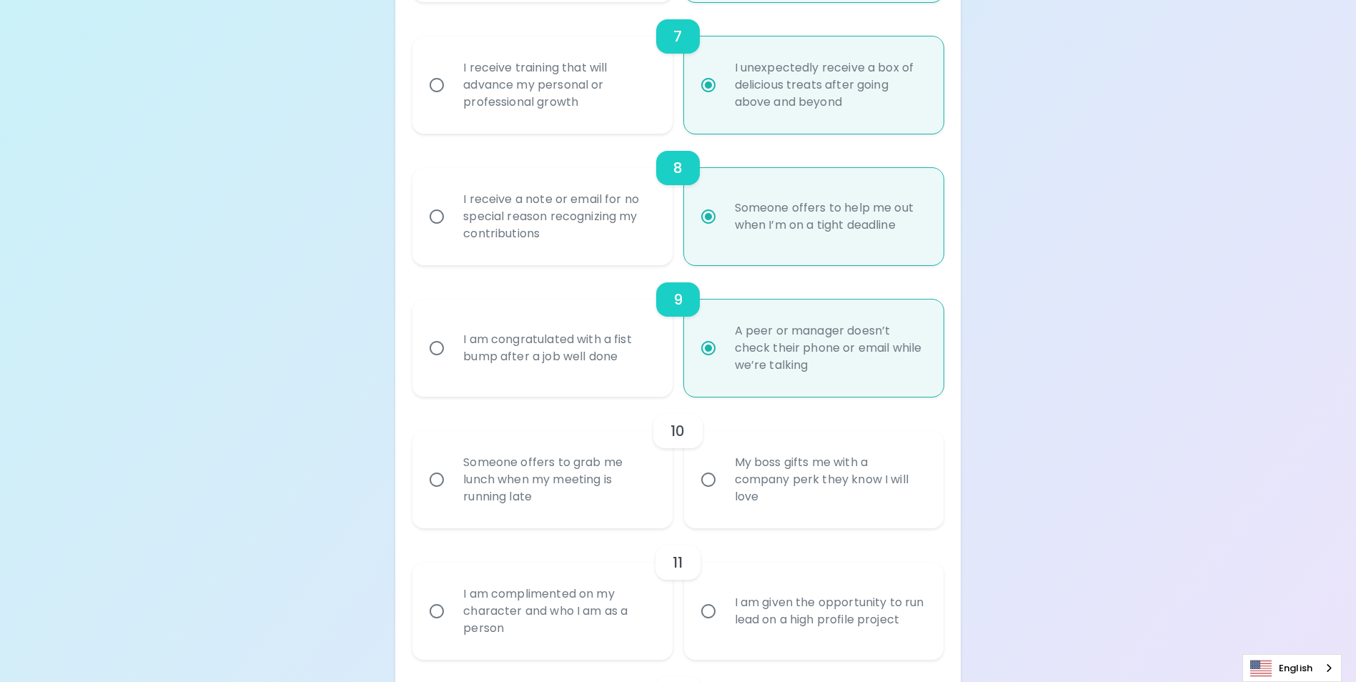
radio input "true"
click at [710, 495] on input "My boss gifts me with a company perk they know I will love" at bounding box center [709, 480] width 30 height 30
radio input "false"
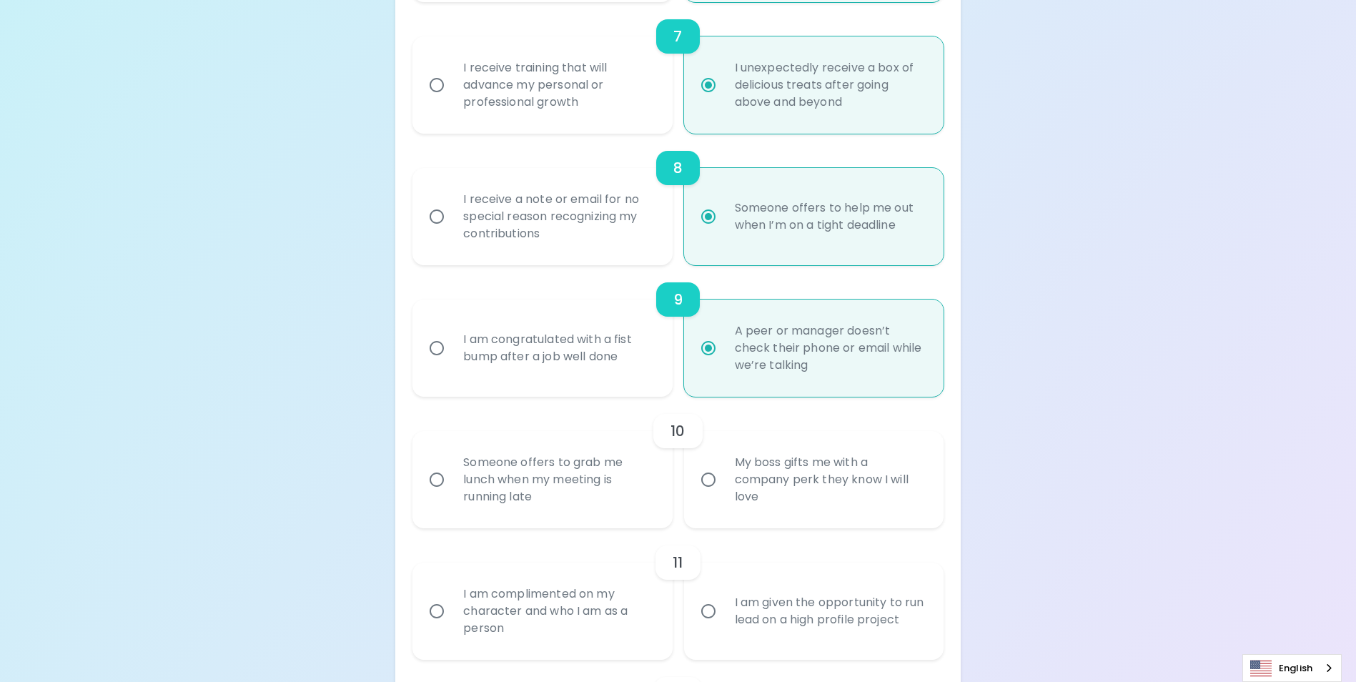
radio input "false"
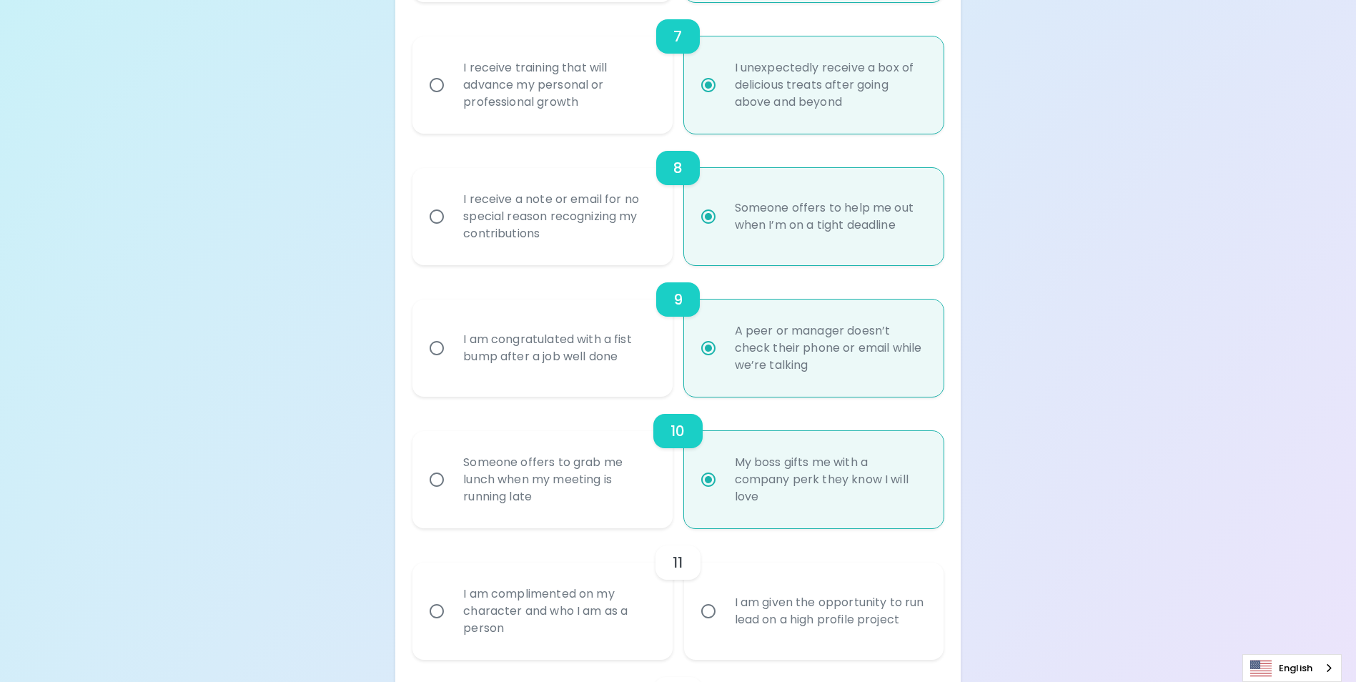
scroll to position [1244, 0]
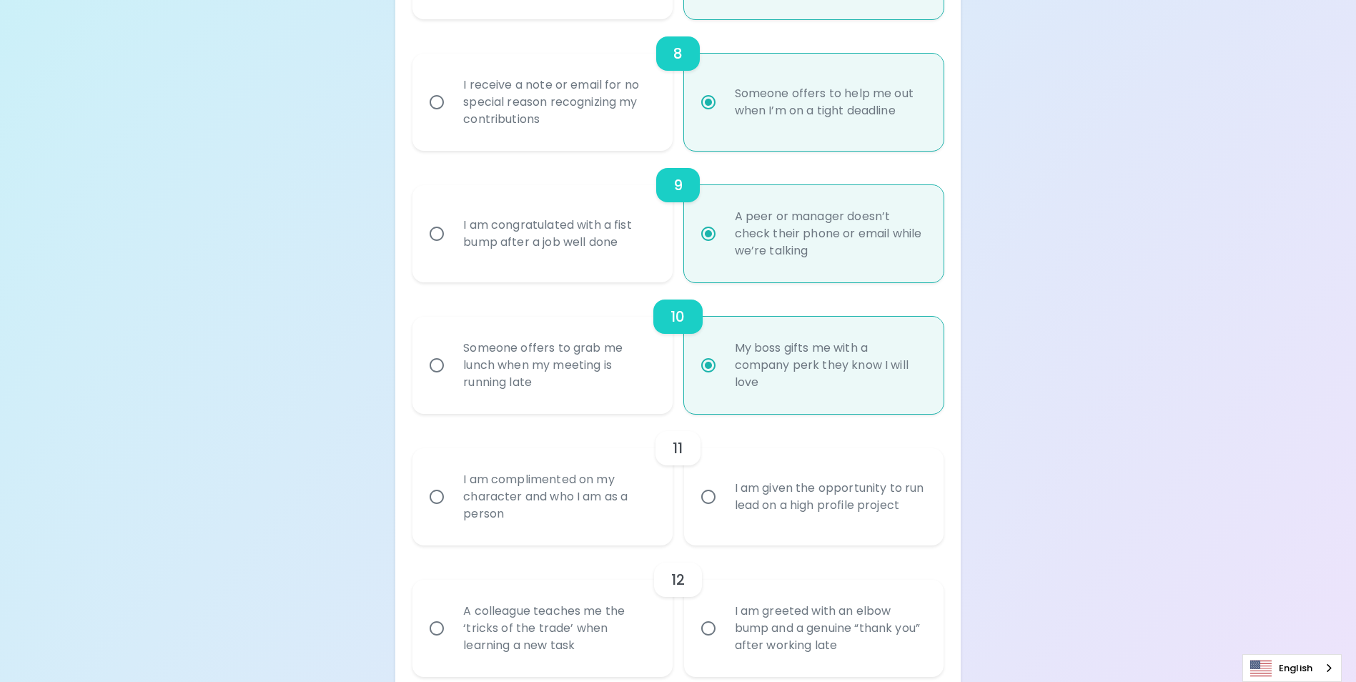
radio input "true"
click at [430, 512] on input "I am complimented on my character and who I am as a person" at bounding box center [437, 497] width 30 height 30
radio input "false"
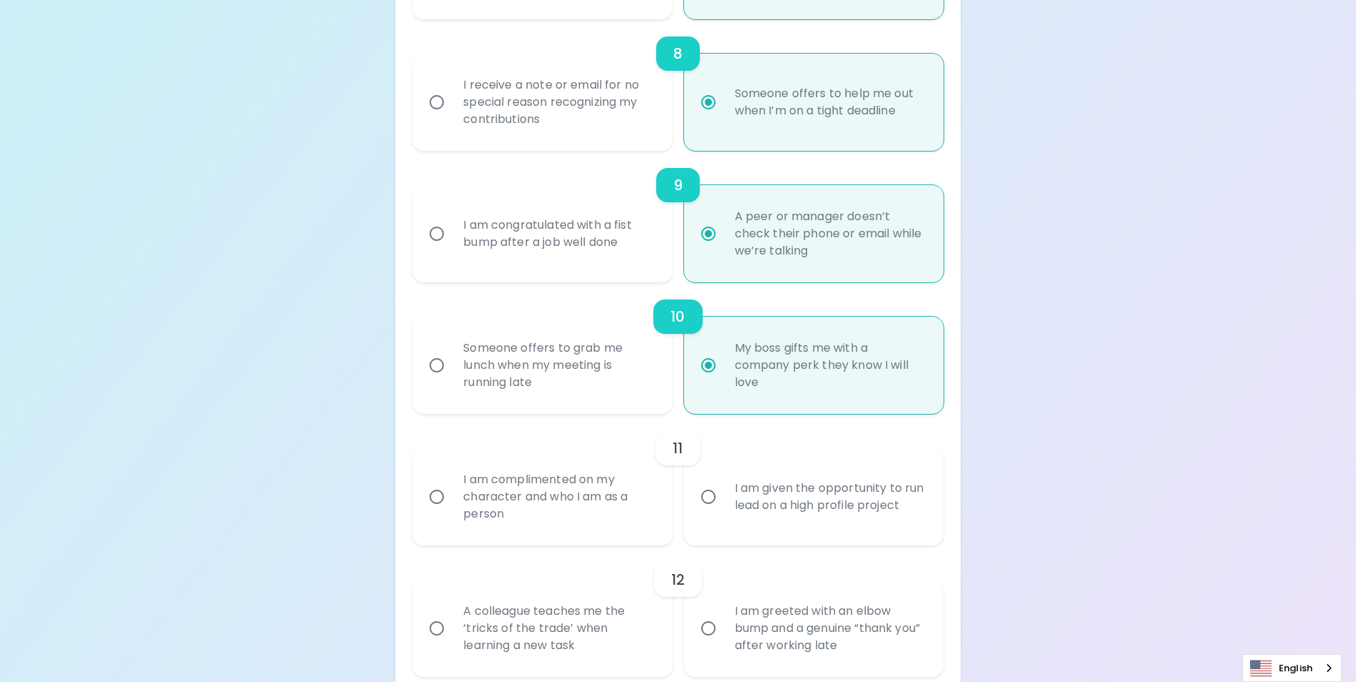
radio input "false"
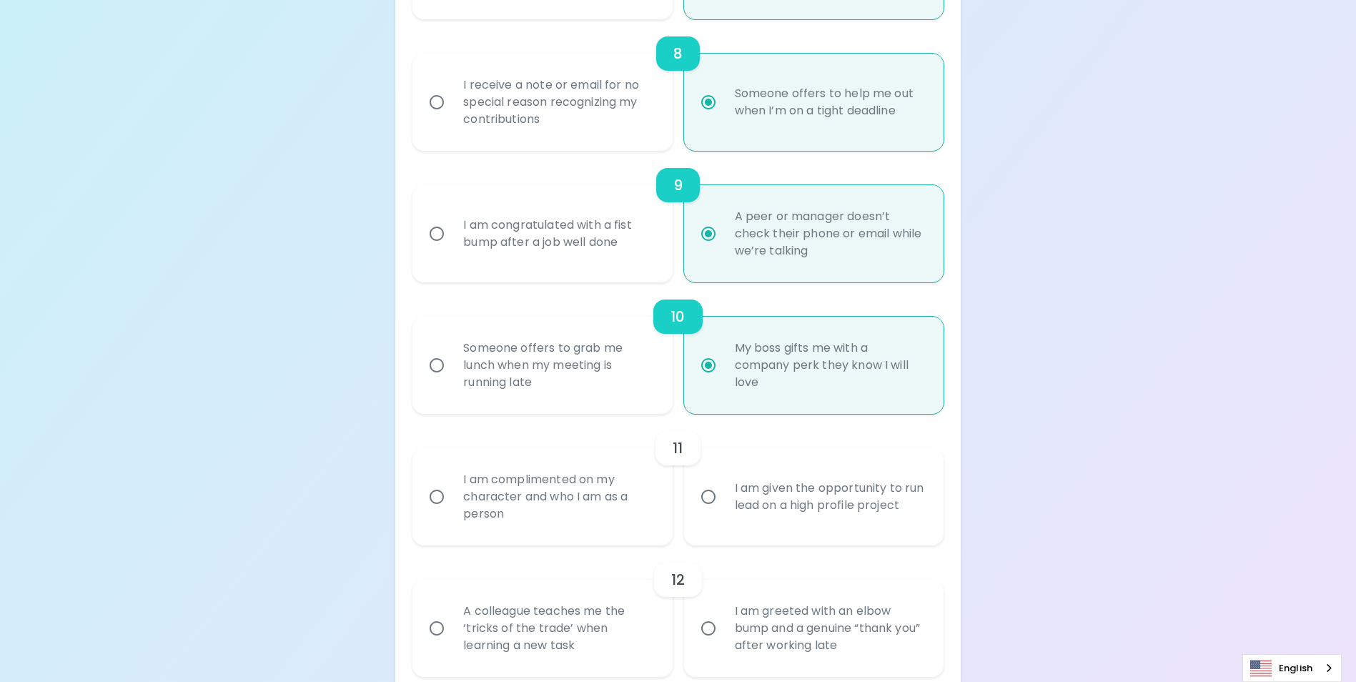
radio input "false"
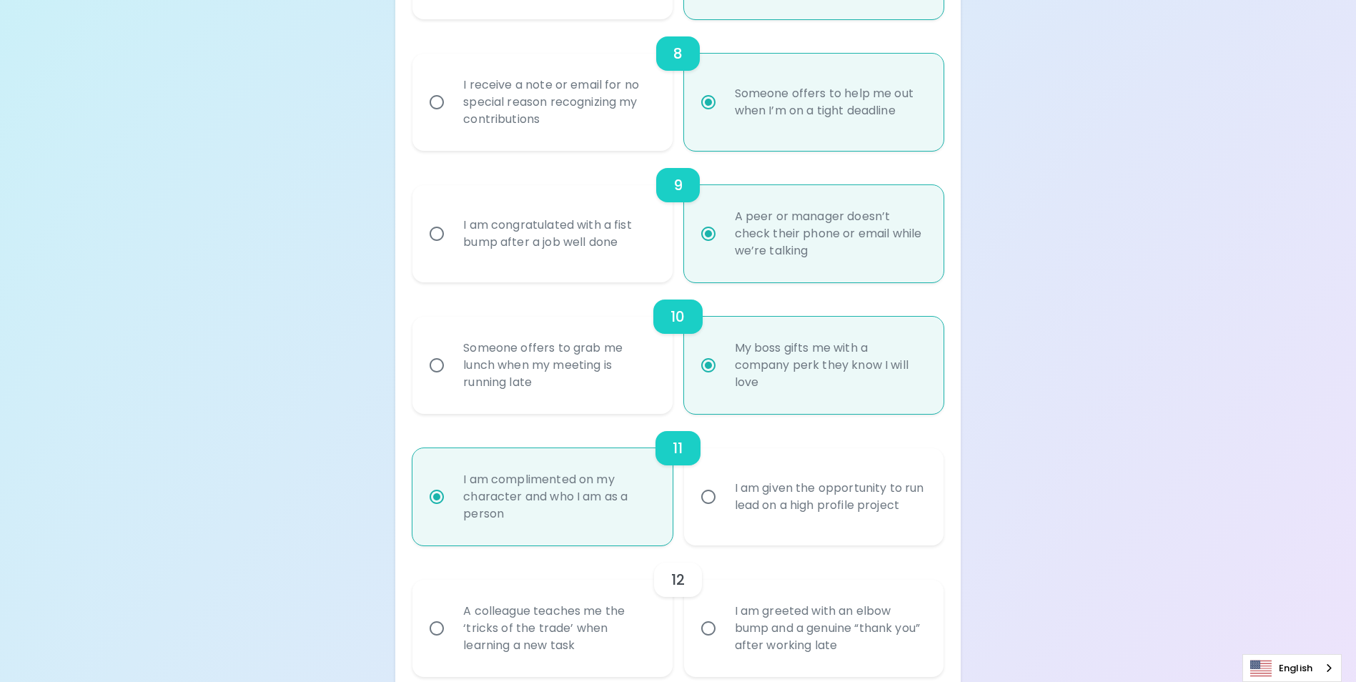
scroll to position [1358, 0]
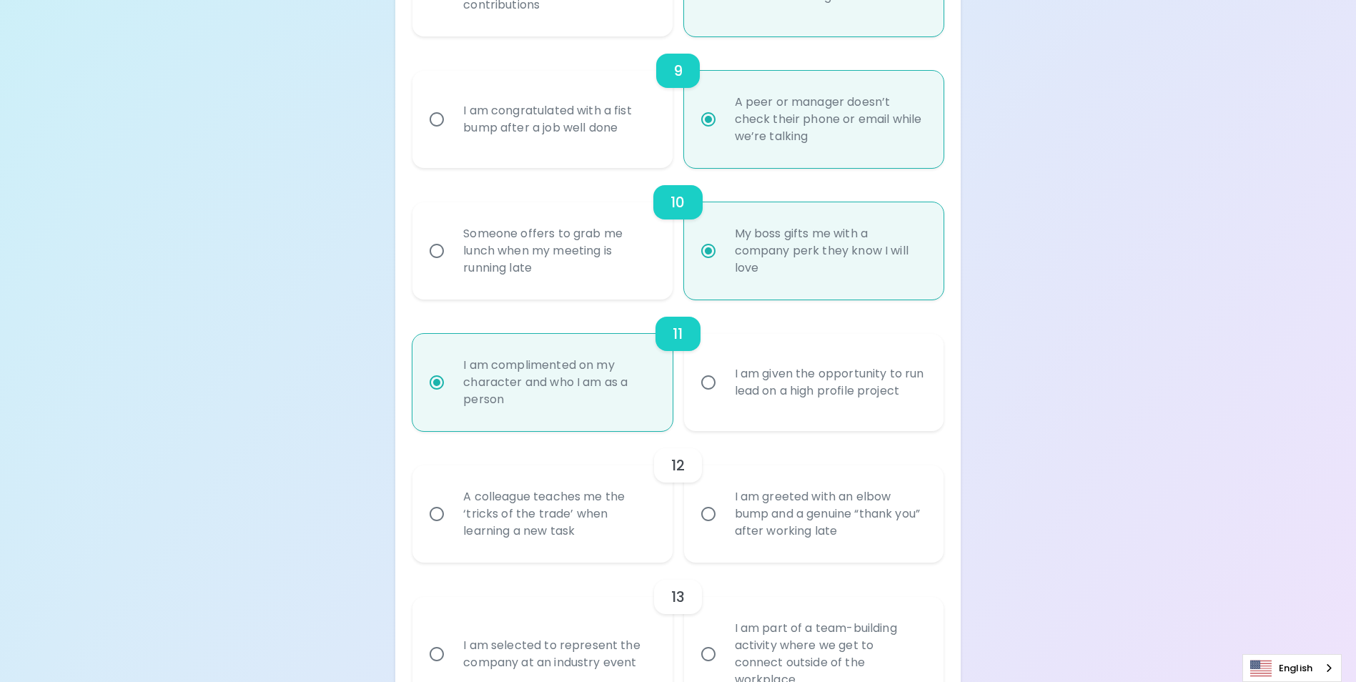
radio input "true"
click at [707, 529] on input "I am greeted with an elbow bump and a genuine “thank you” after working late" at bounding box center [709, 514] width 30 height 30
radio input "false"
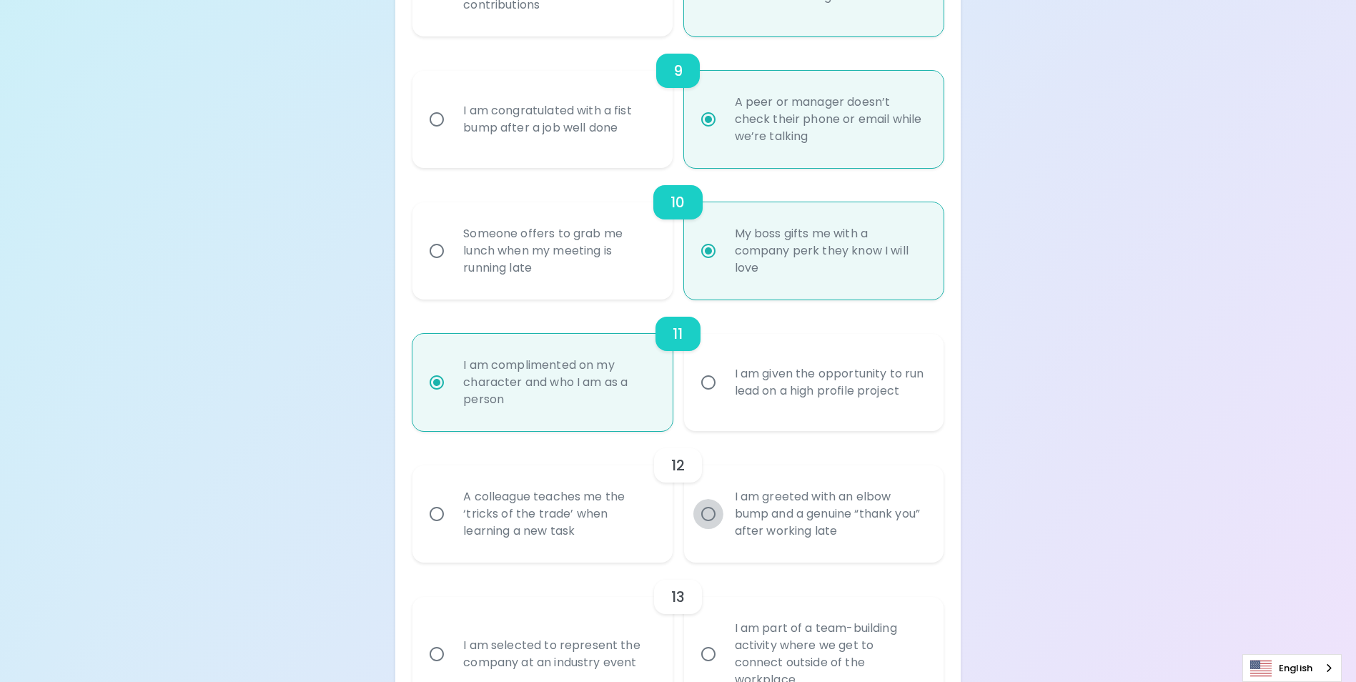
radio input "false"
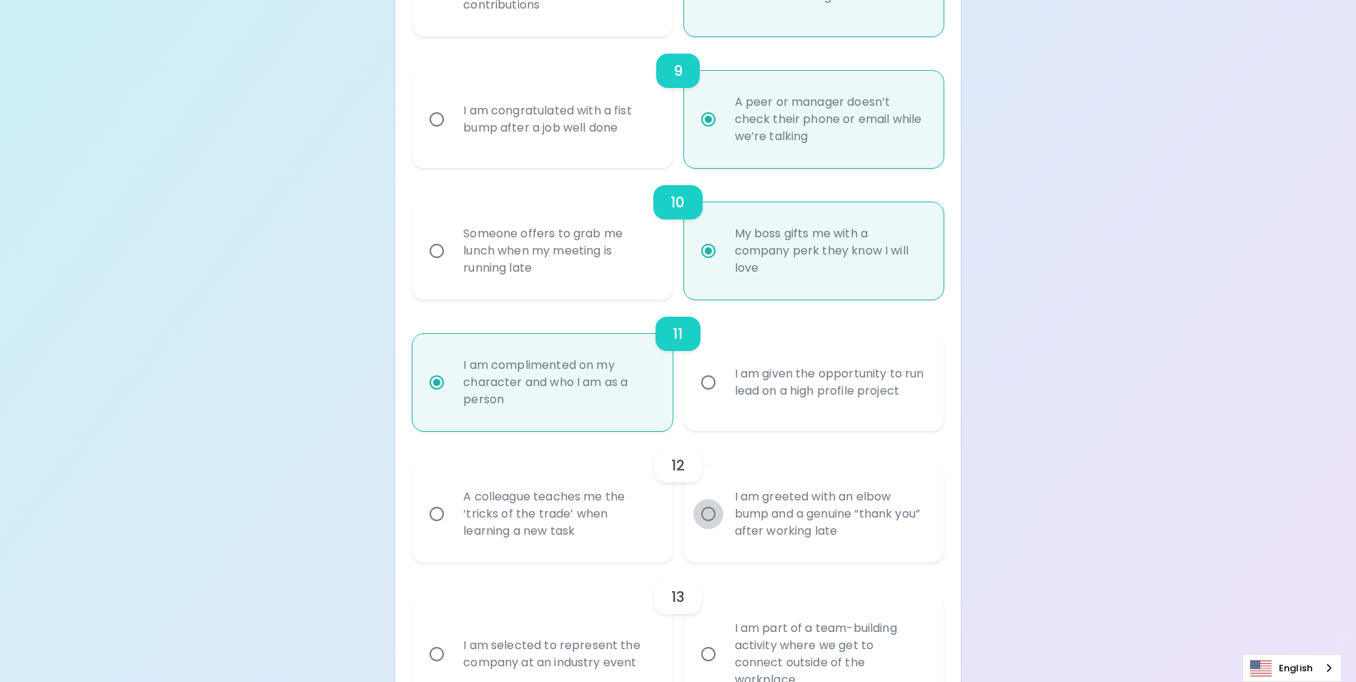
radio input "false"
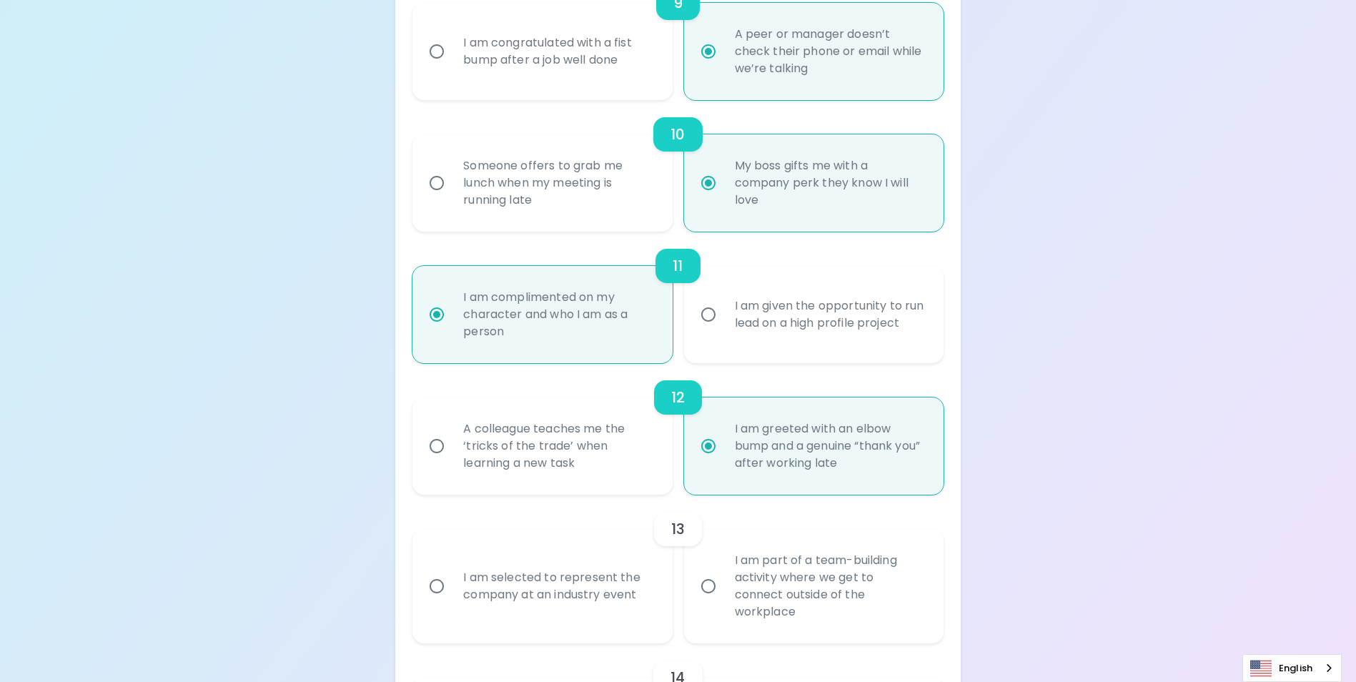
scroll to position [1473, 0]
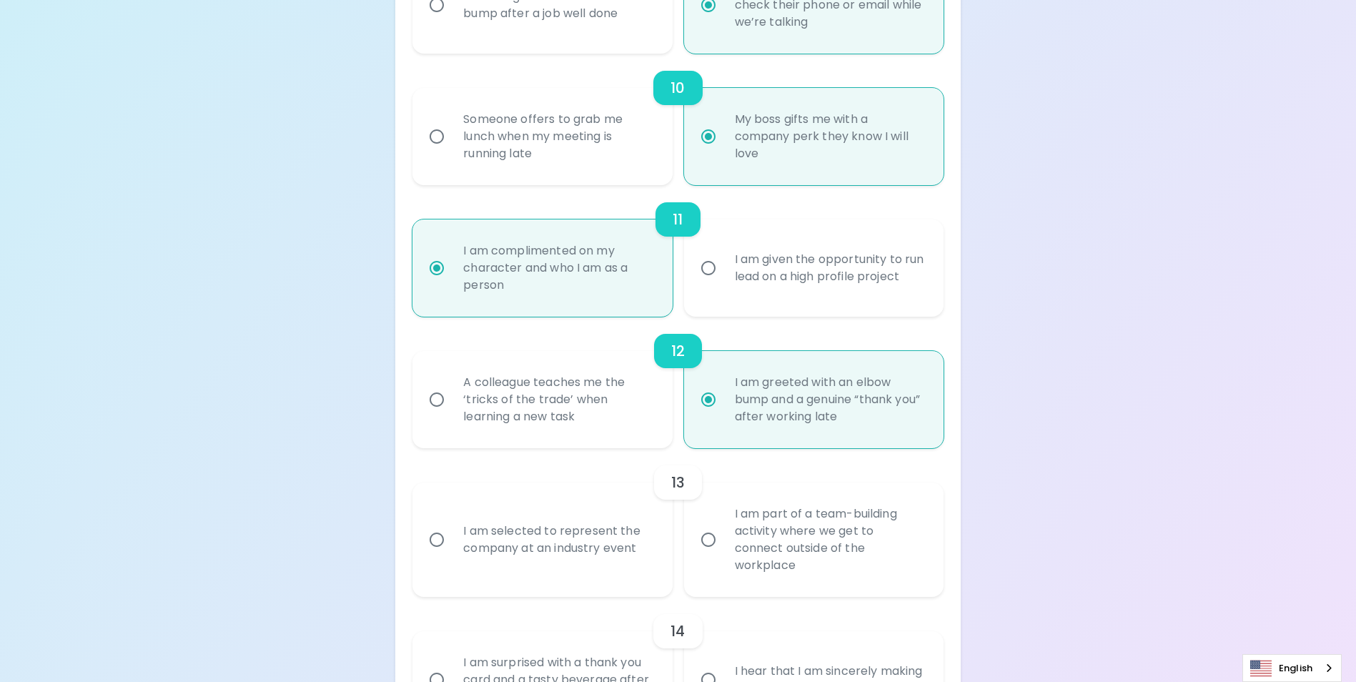
radio input "true"
click at [707, 548] on input "I am part of a team-building activity where we get to connect outside of the wo…" at bounding box center [709, 540] width 30 height 30
radio input "false"
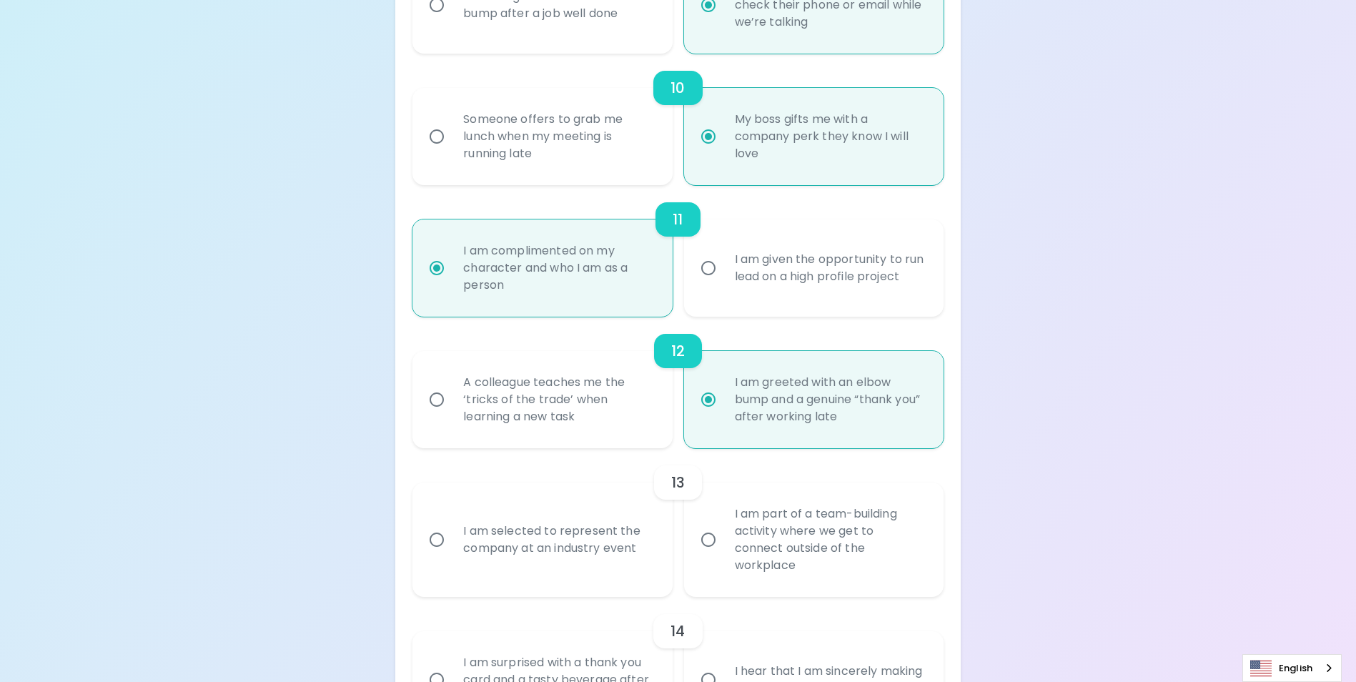
radio input "false"
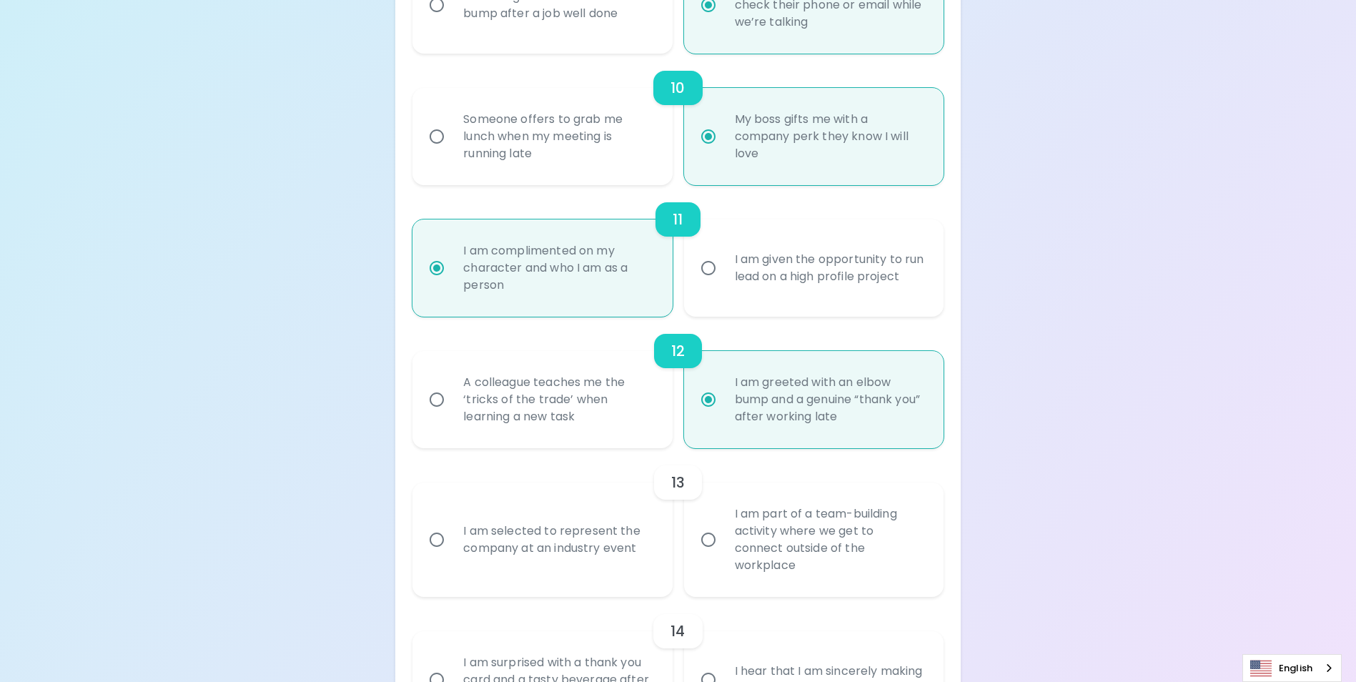
radio input "false"
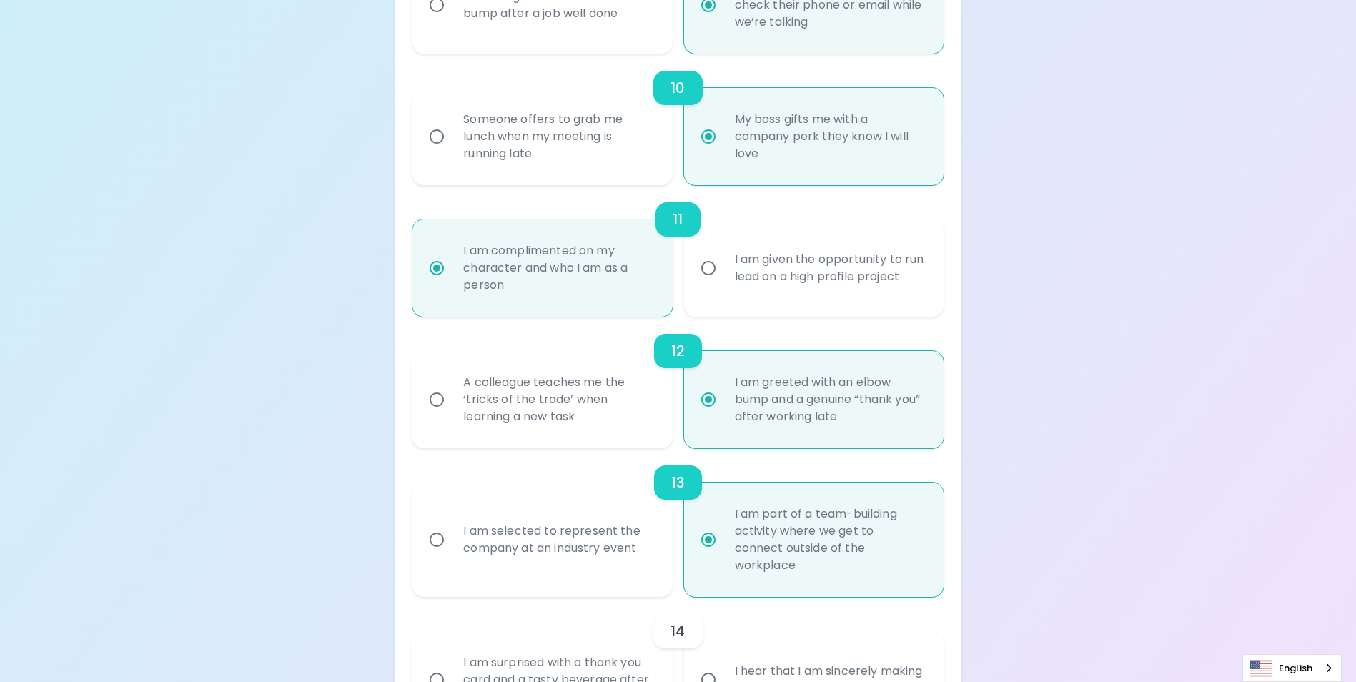
scroll to position [1587, 0]
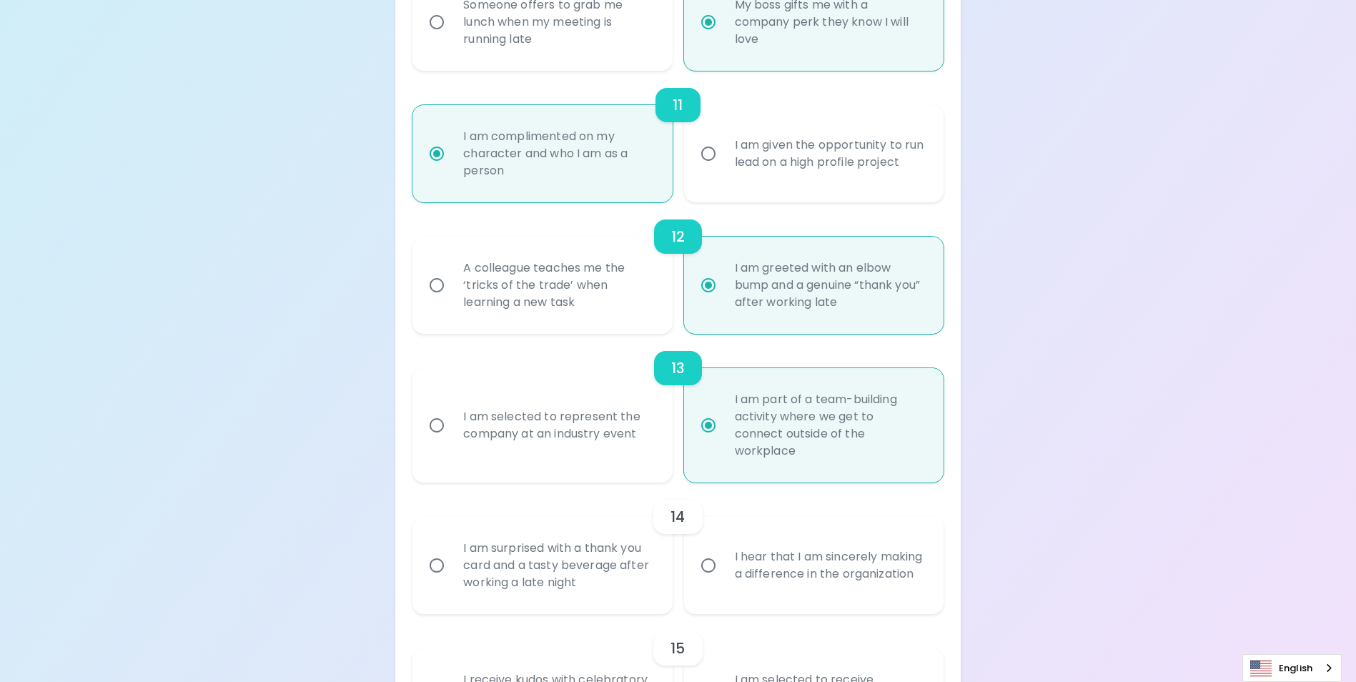
radio input "true"
click at [435, 561] on input "I am surprised with a thank you card and a tasty beverage after working a late …" at bounding box center [437, 566] width 30 height 30
radio input "false"
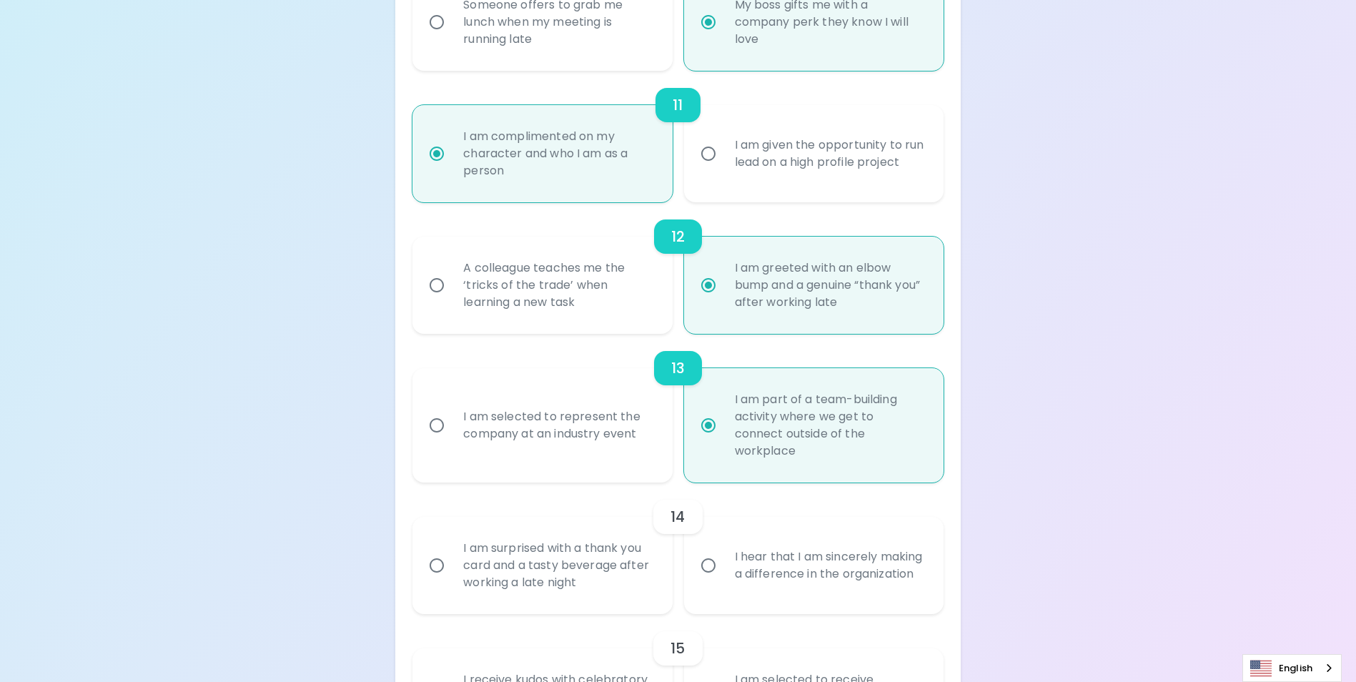
radio input "false"
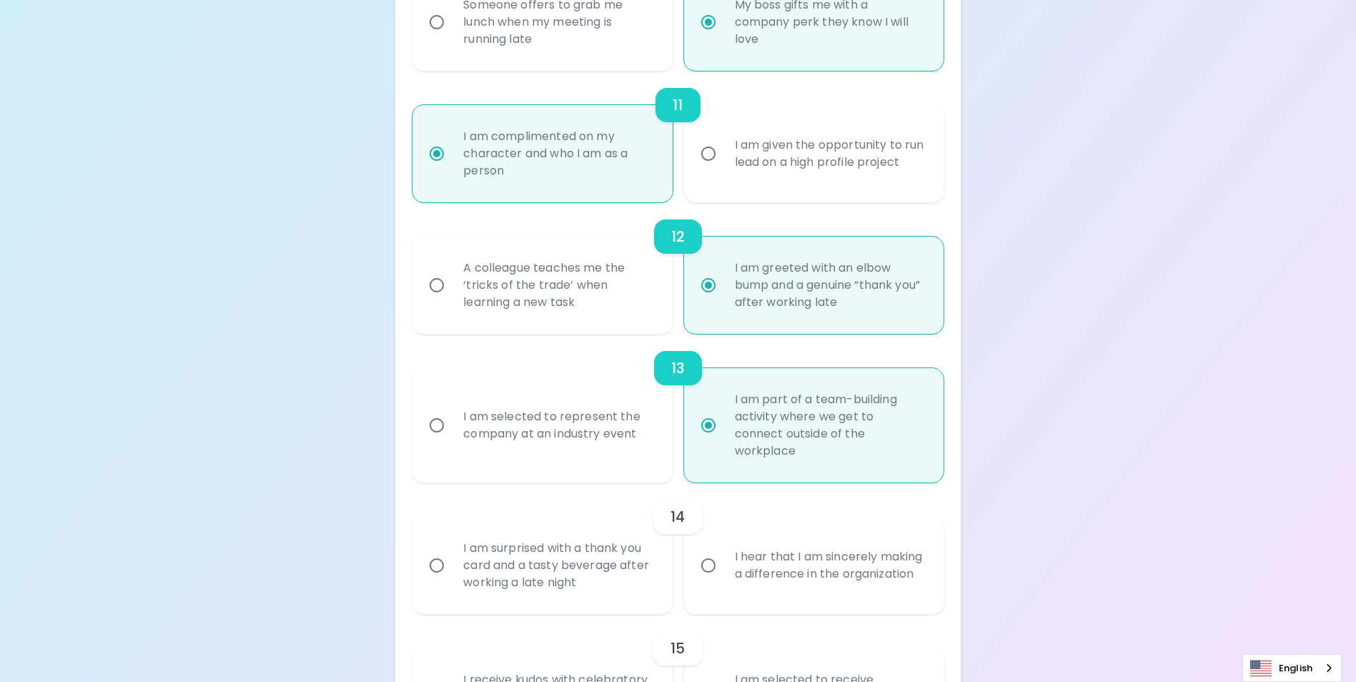
radio input "false"
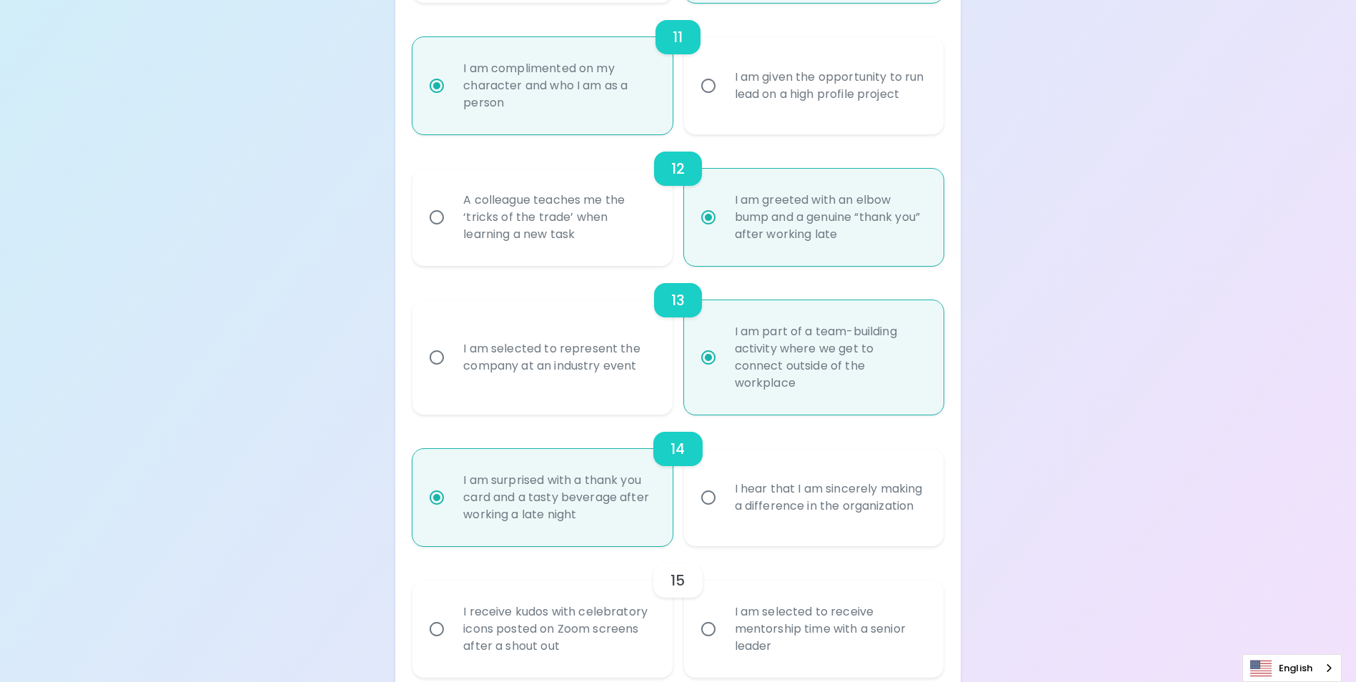
scroll to position [1702, 0]
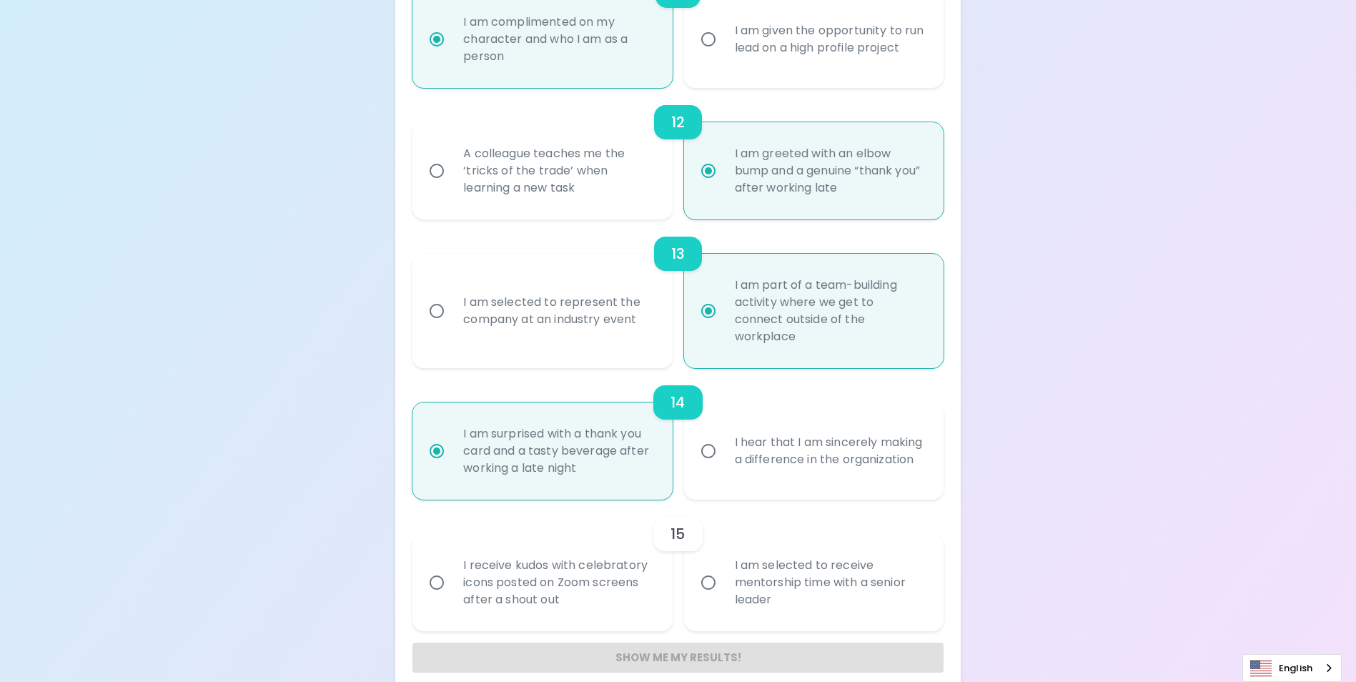
radio input "true"
click at [436, 586] on input "I receive kudos with celebratory icons posted on Zoom screens after a shout out" at bounding box center [437, 583] width 30 height 30
radio input "false"
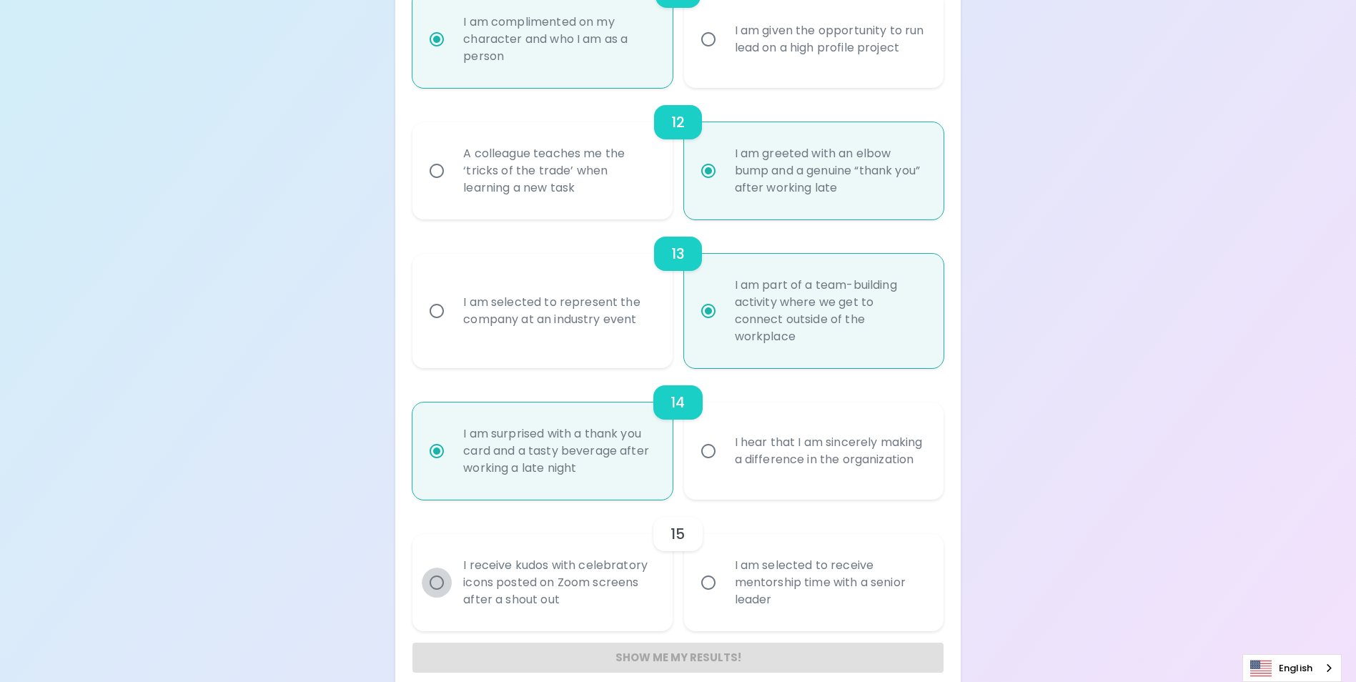
radio input "false"
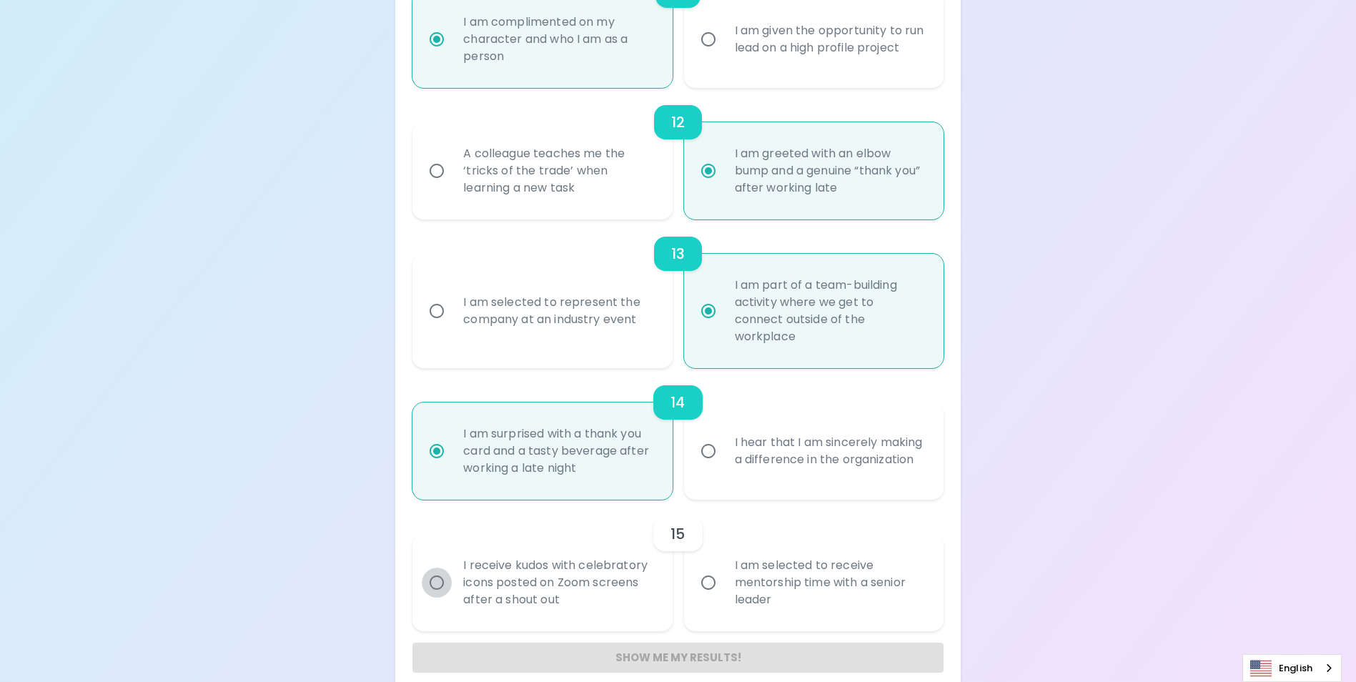
radio input "false"
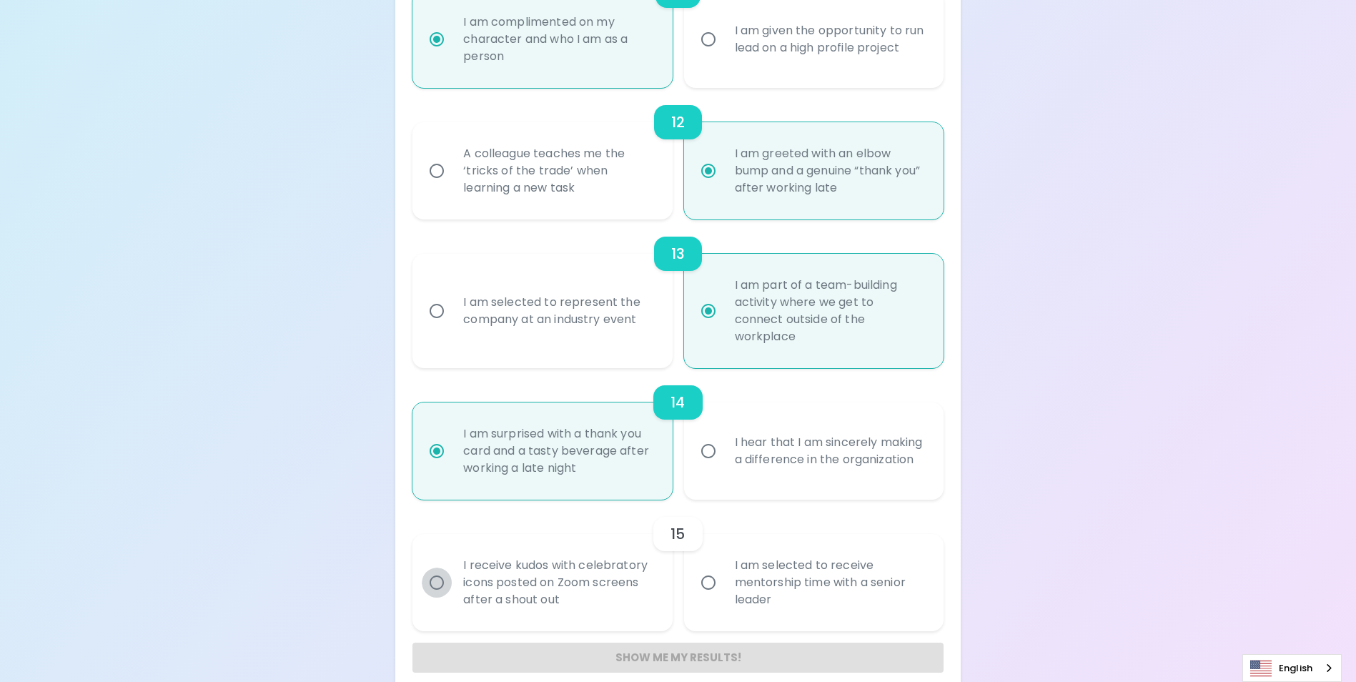
scroll to position [1721, 0]
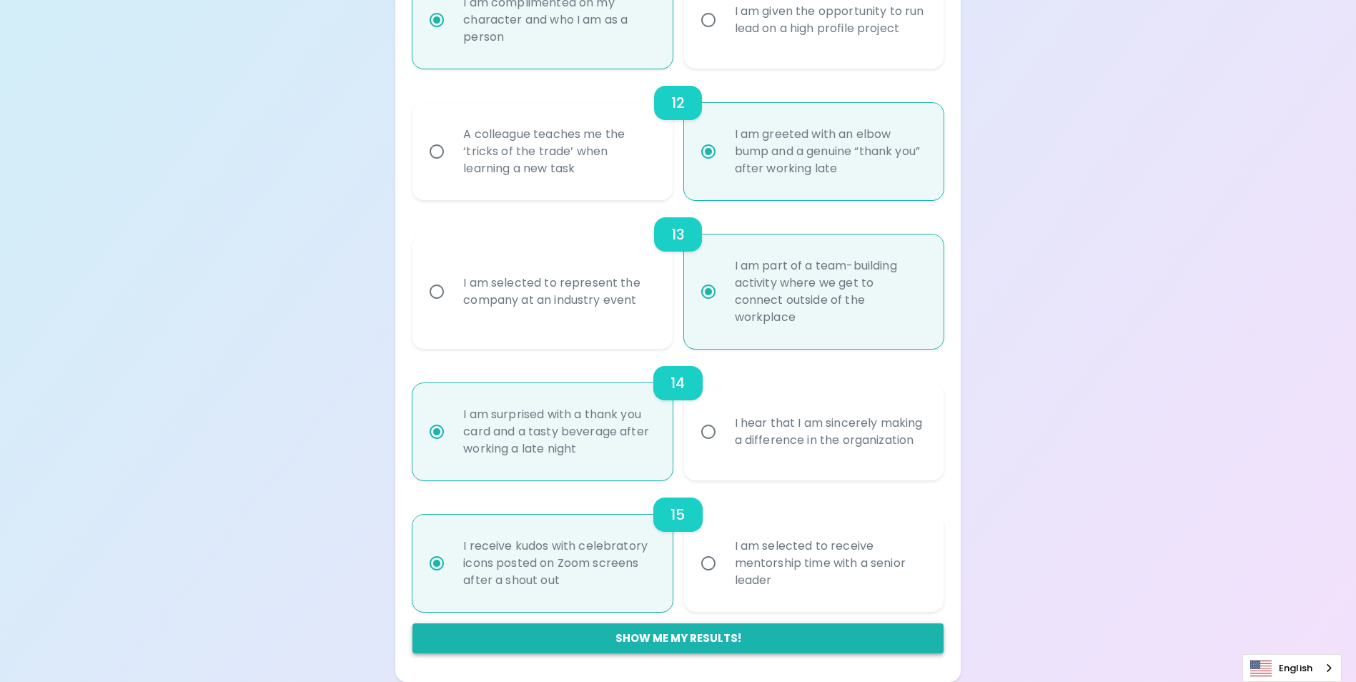
radio input "true"
click at [530, 638] on button "Show me my results!" at bounding box center [678, 638] width 530 height 30
radio input "false"
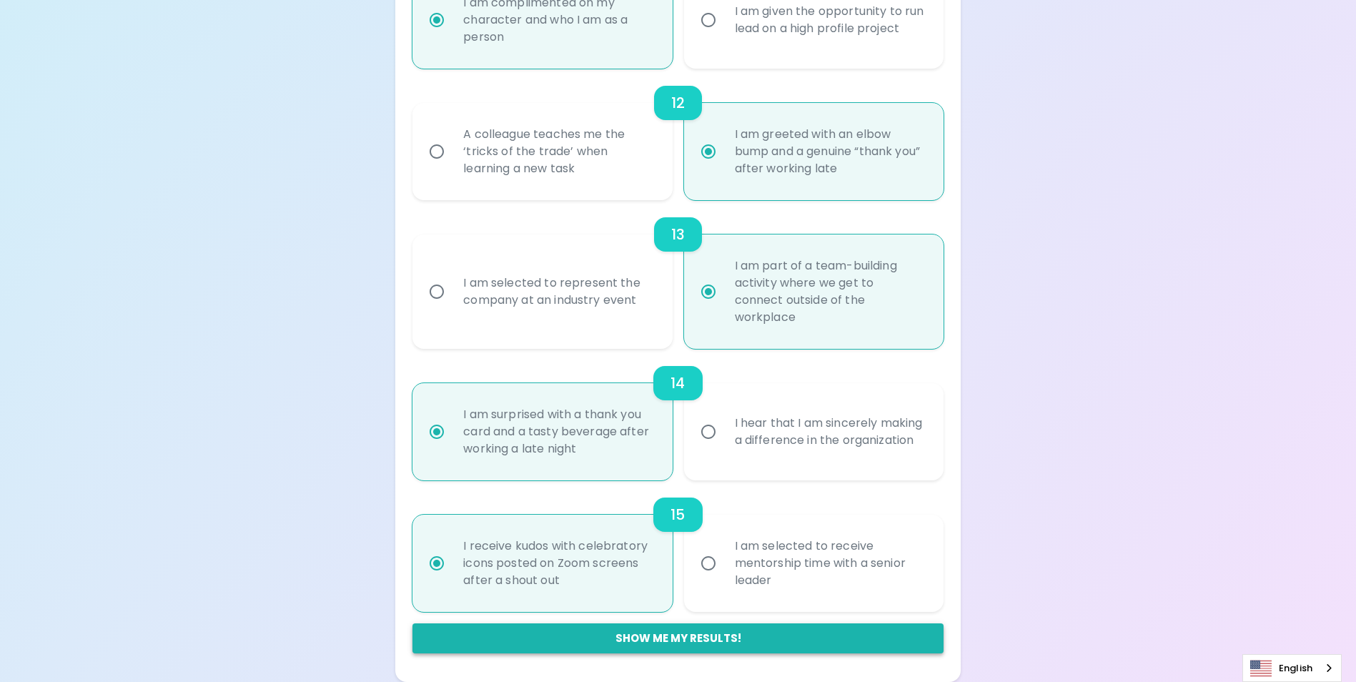
radio input "false"
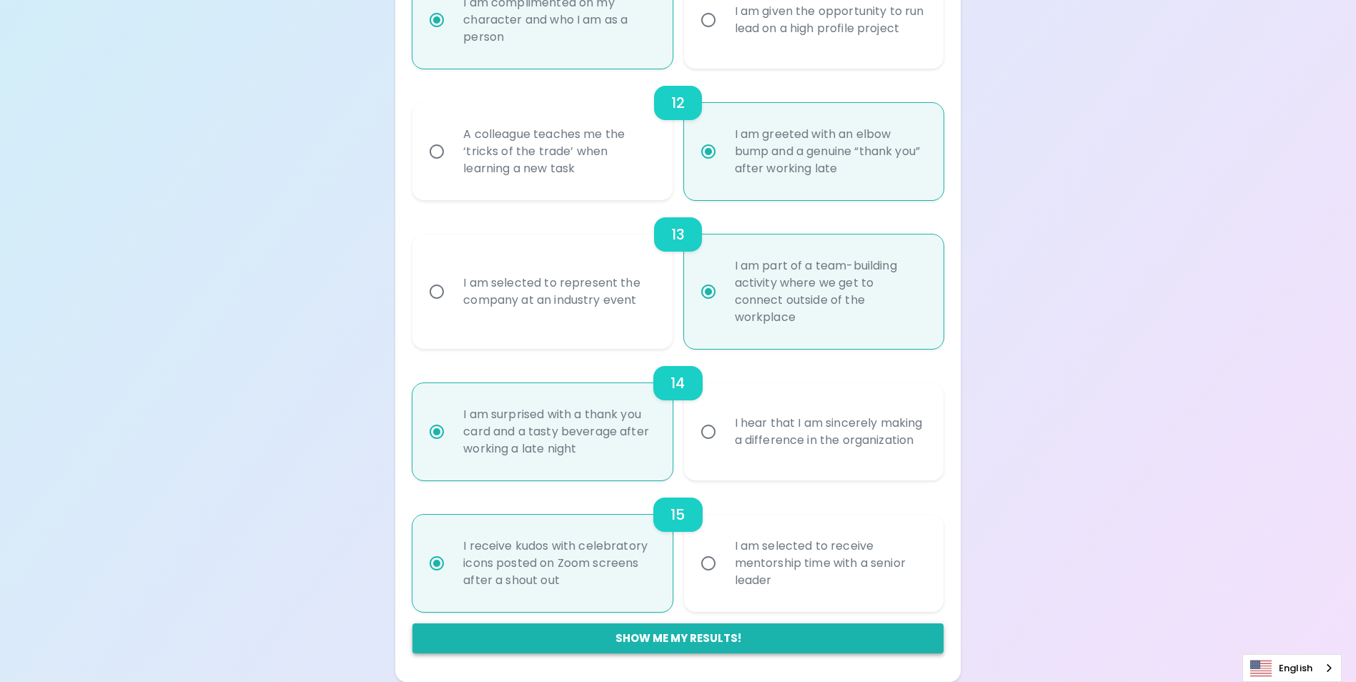
radio input "false"
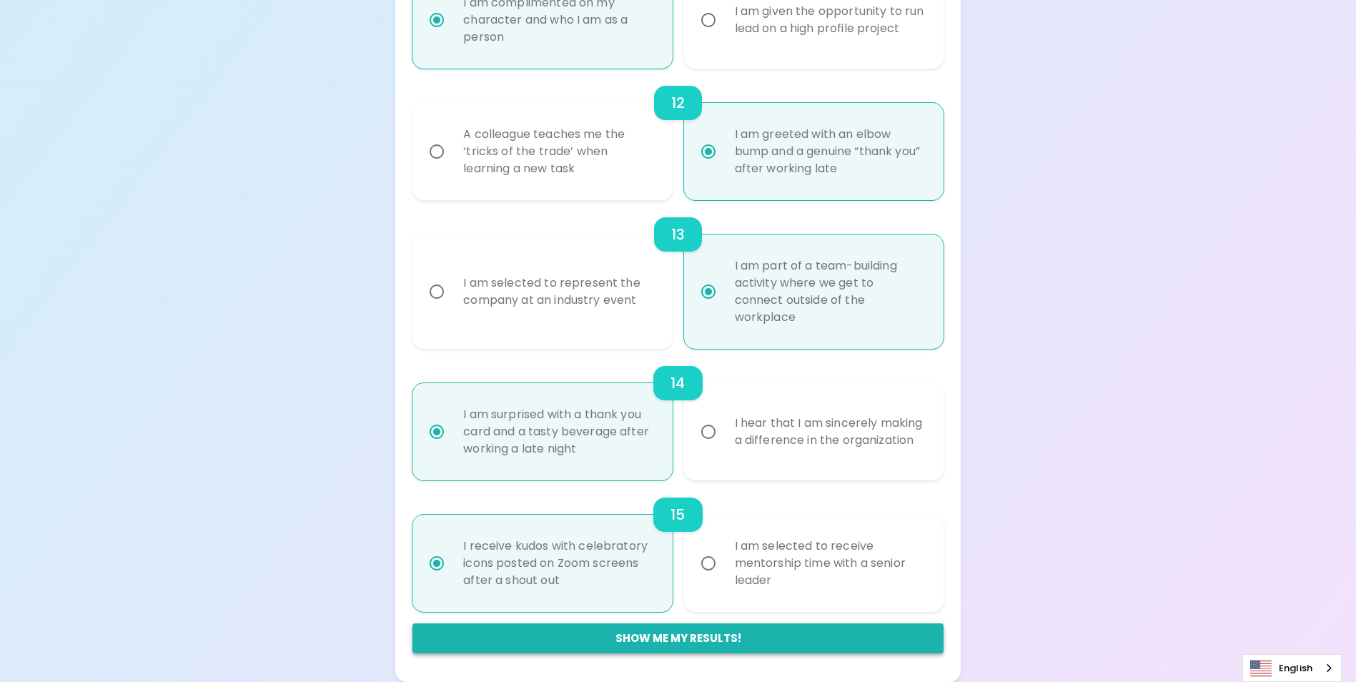
radio input "false"
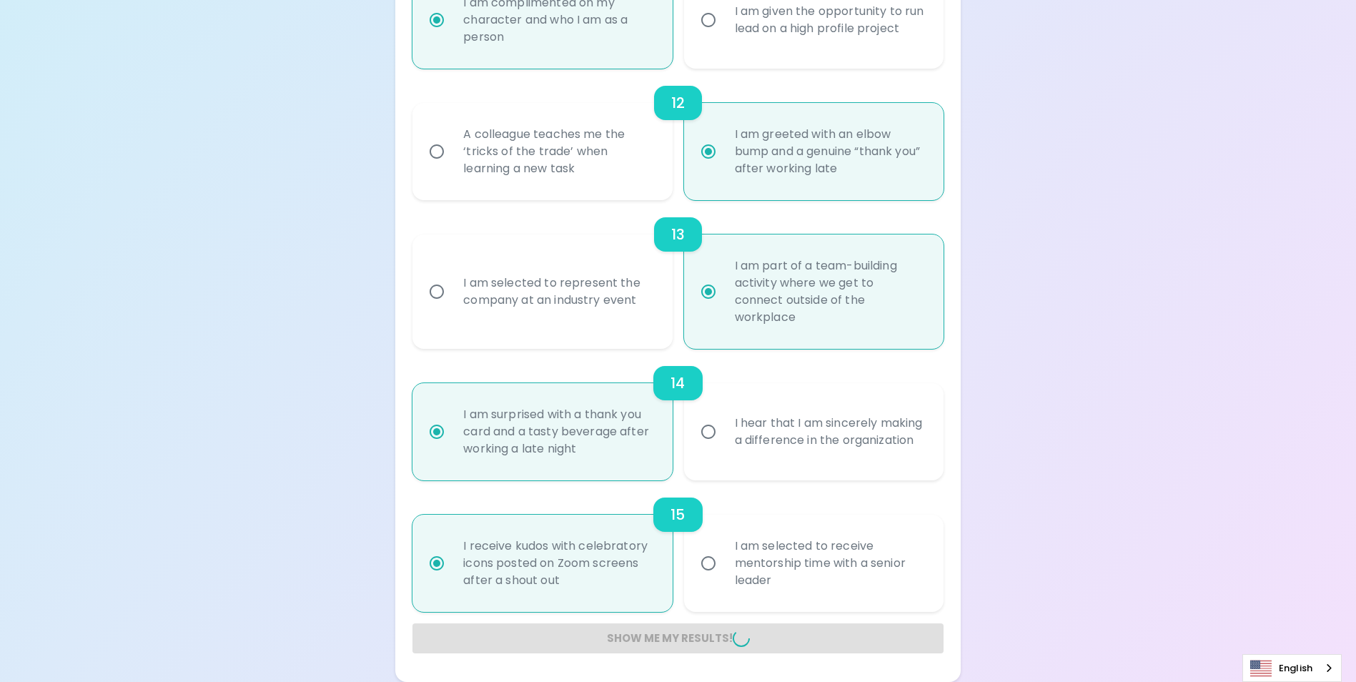
radio input "false"
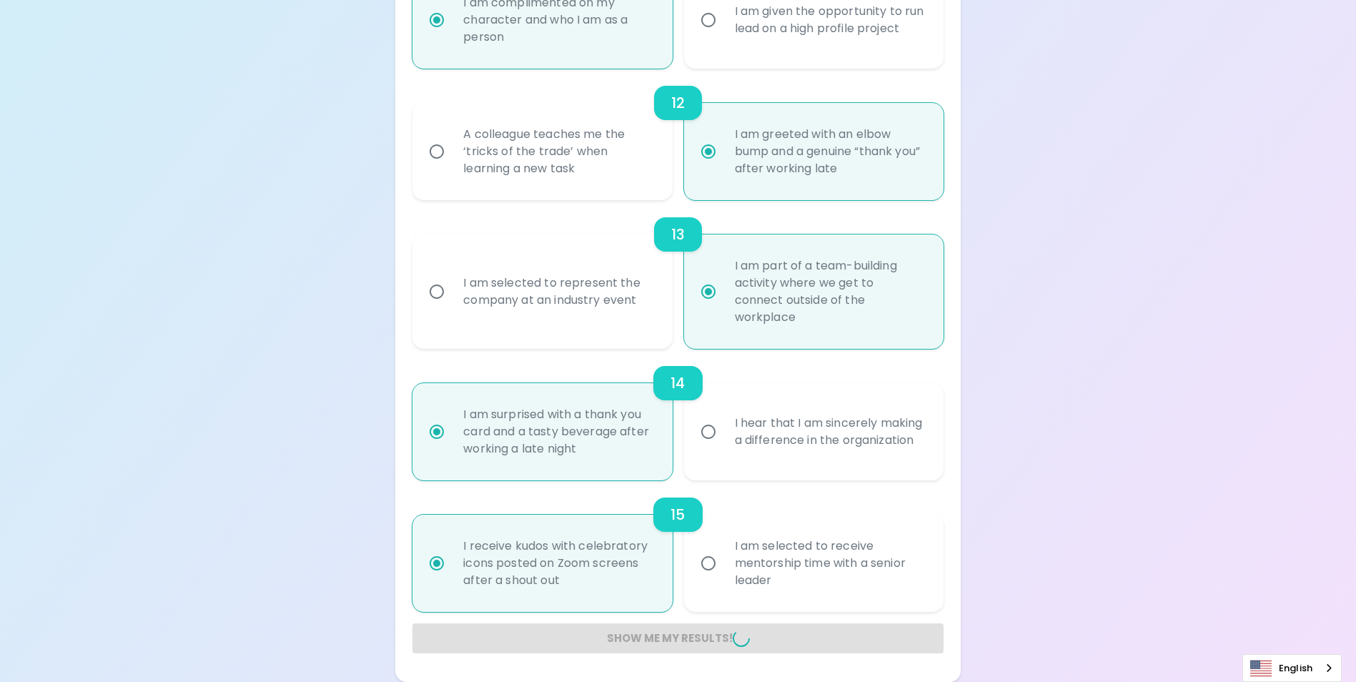
radio input "false"
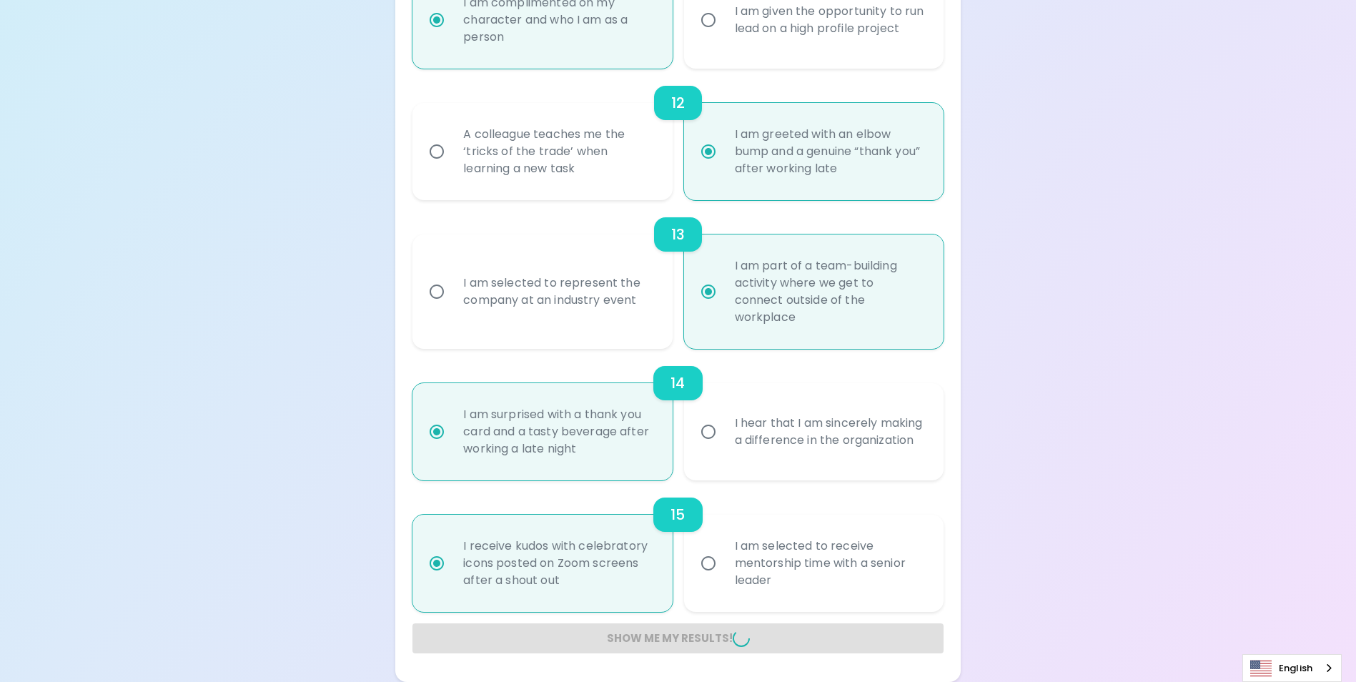
radio input "false"
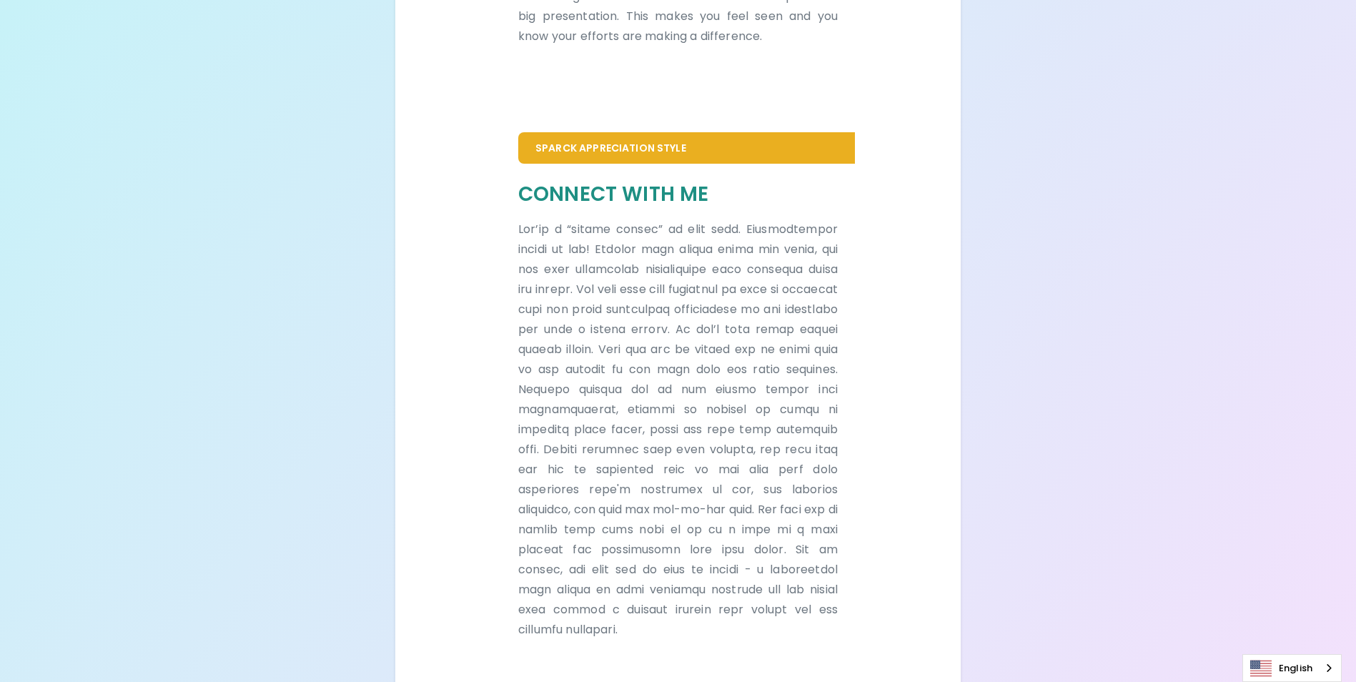
scroll to position [712, 0]
